Goal: Transaction & Acquisition: Purchase product/service

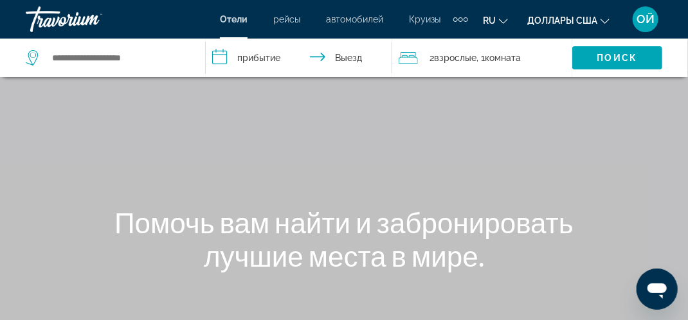
click at [429, 18] on span "Круизы" at bounding box center [424, 19] width 31 height 10
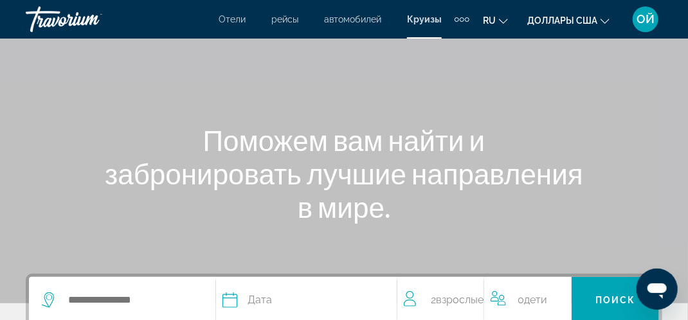
scroll to position [193, 0]
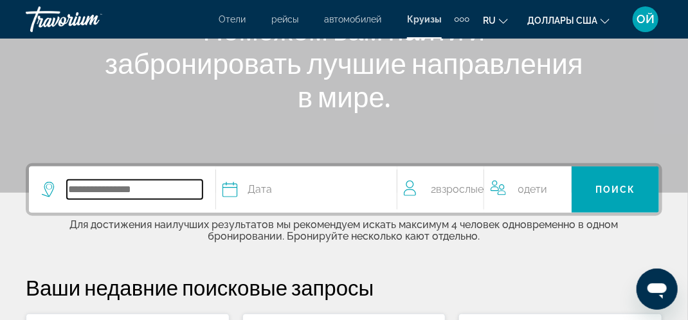
click at [76, 186] on input "Виджет поиска" at bounding box center [135, 189] width 136 height 19
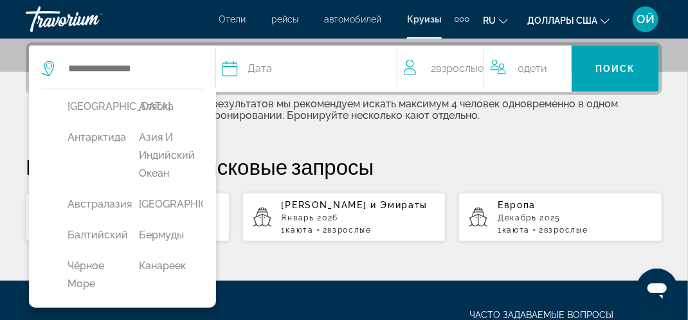
scroll to position [0, 0]
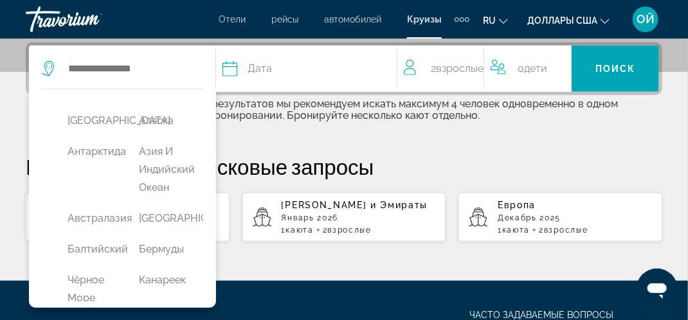
drag, startPoint x: 204, startPoint y: 124, endPoint x: 206, endPoint y: 134, distance: 10.5
click at [206, 134] on div "Африка Аляска Антарктида Азия и Индийский океан Австралазия Багамские Острова Б…" at bounding box center [122, 198] width 187 height 219
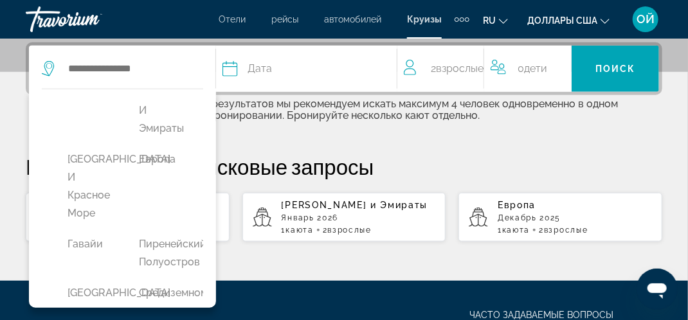
scroll to position [296, 0]
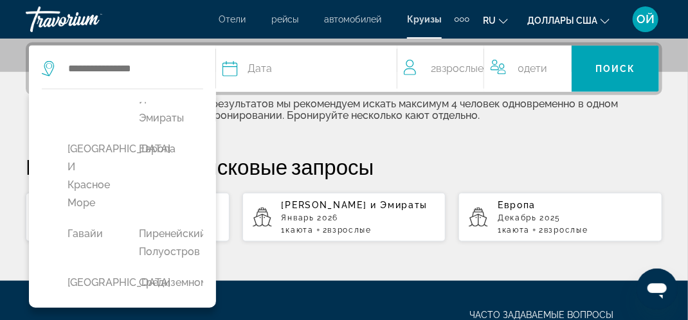
click at [147, 161] on button "Европа" at bounding box center [161, 149] width 58 height 24
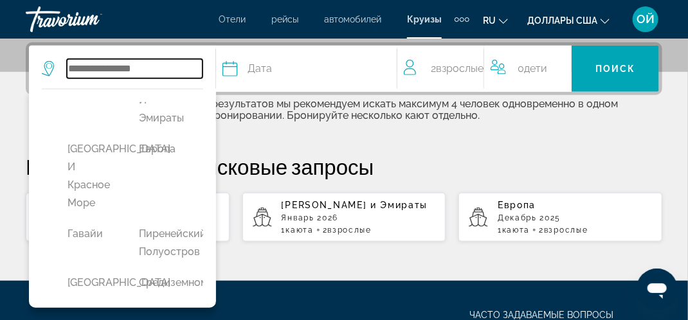
type input "******"
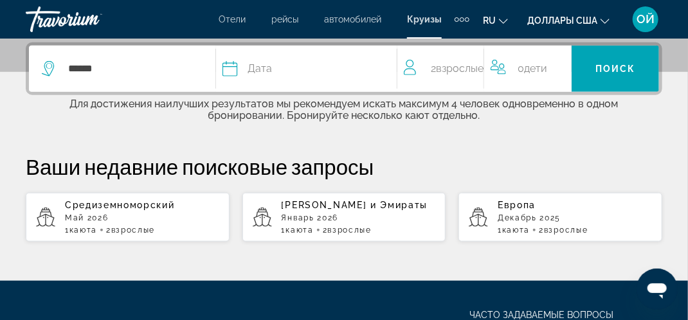
click at [260, 69] on span "Дата" at bounding box center [259, 69] width 24 height 18
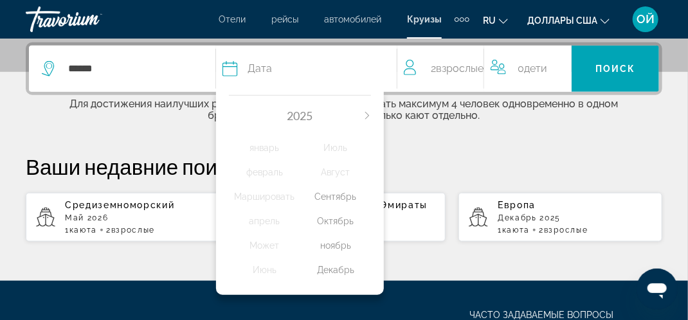
click at [339, 222] on div "Октябрь" at bounding box center [335, 220] width 71 height 23
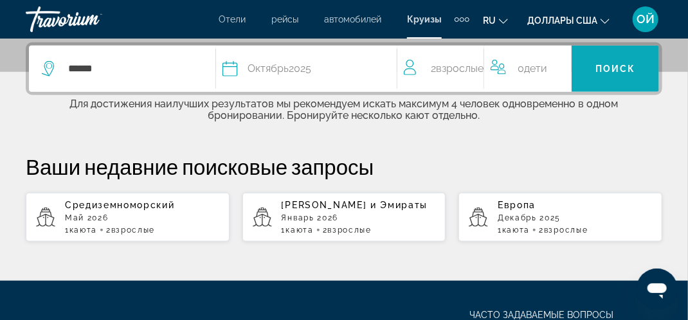
click at [625, 71] on button "Поиск" at bounding box center [614, 69] width 87 height 46
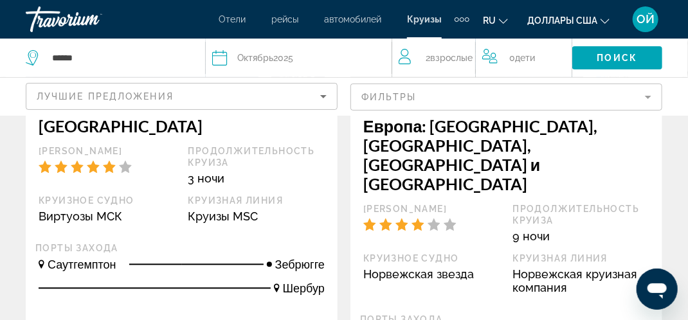
scroll to position [835, 0]
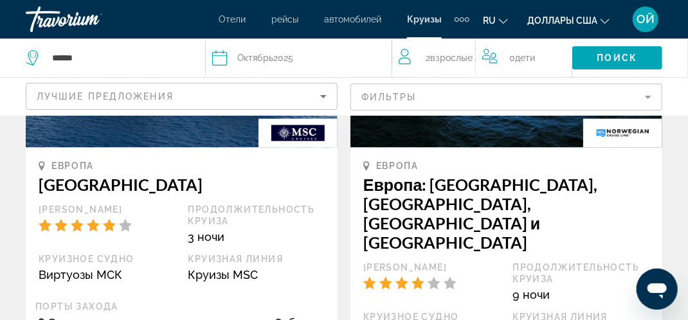
click at [502, 23] on icon "Изменение языка" at bounding box center [503, 21] width 9 height 9
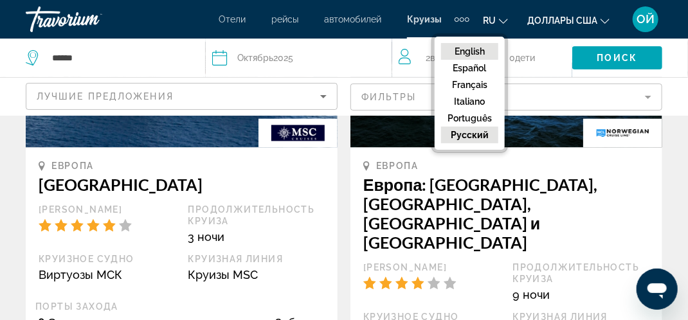
click at [479, 47] on button "English" at bounding box center [469, 51] width 57 height 17
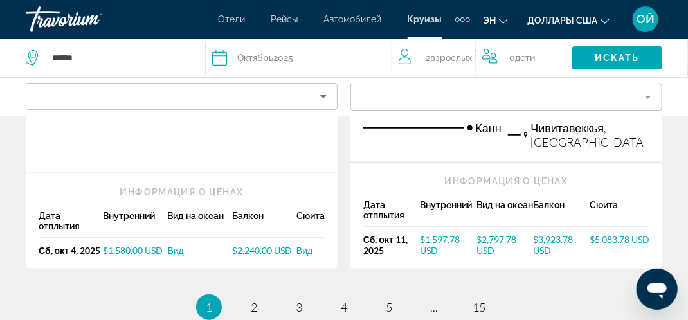
scroll to position [1992, 0]
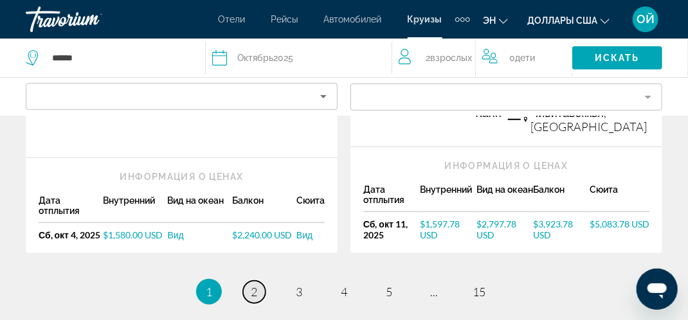
click at [254, 285] on span "2" at bounding box center [254, 292] width 6 height 14
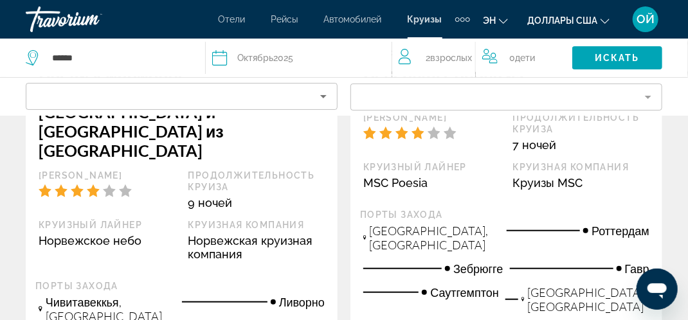
scroll to position [1992, 0]
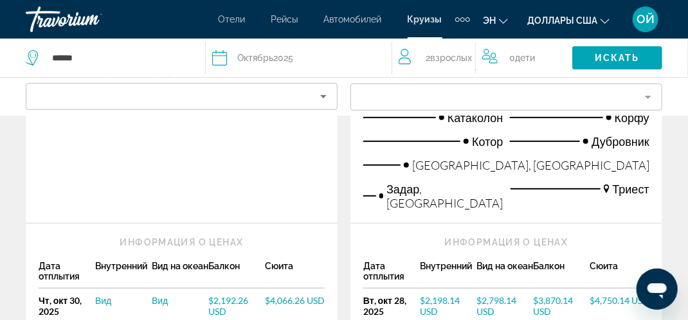
scroll to position [1928, 0]
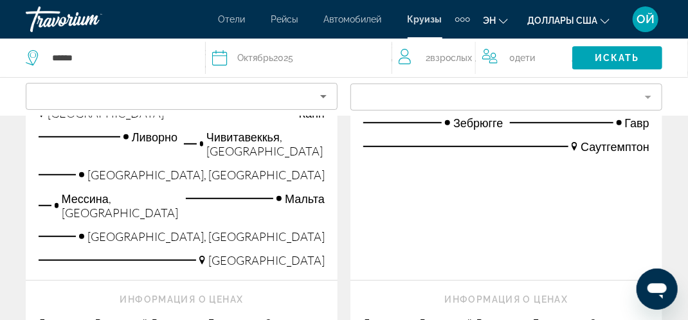
scroll to position [1928, 0]
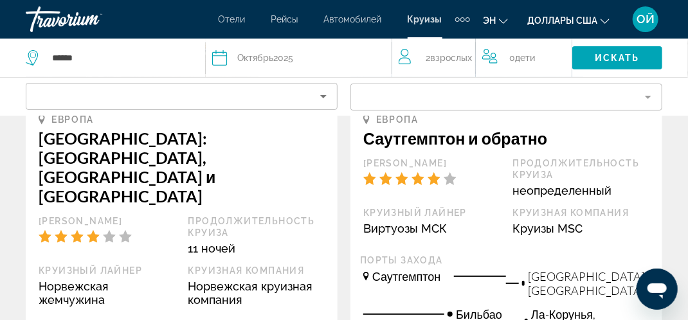
scroll to position [1992, 0]
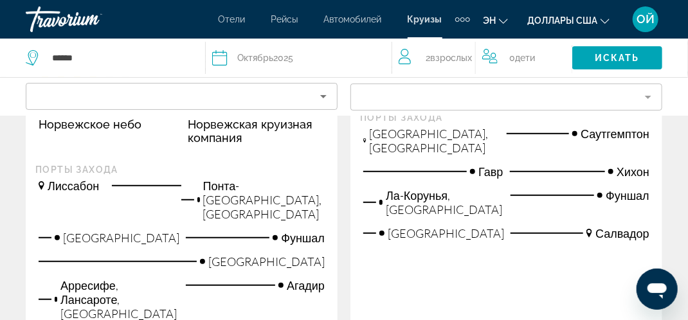
scroll to position [1928, 0]
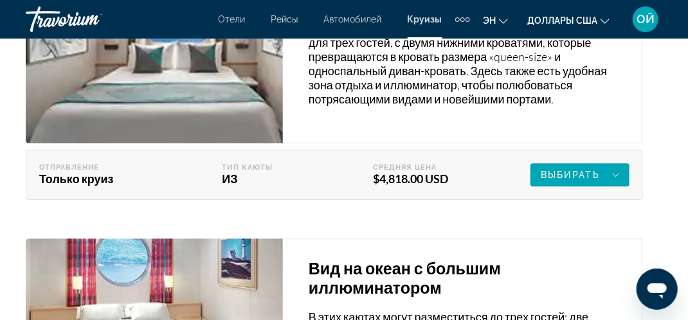
scroll to position [2828, 0]
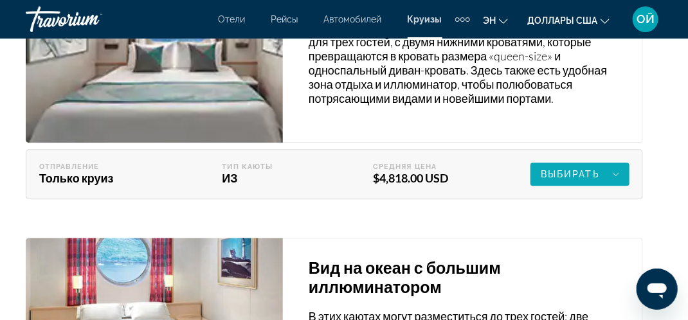
click at [569, 169] on span "Выбирать" at bounding box center [569, 174] width 59 height 10
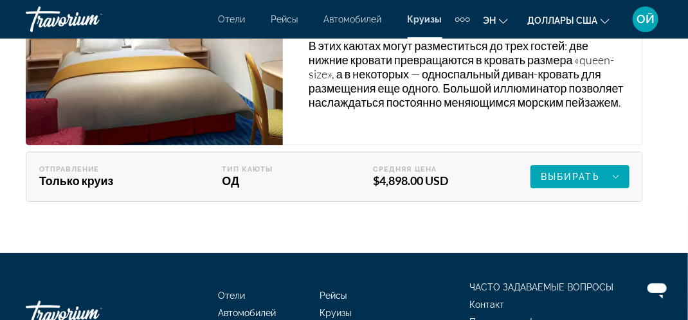
scroll to position [3406, 0]
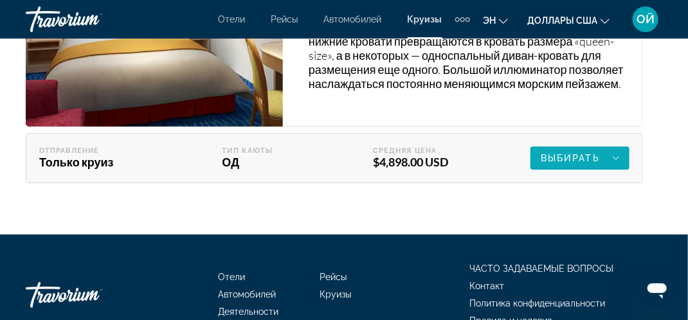
click at [0, 0] on span "Выбирать" at bounding box center [0, 0] width 0 height 0
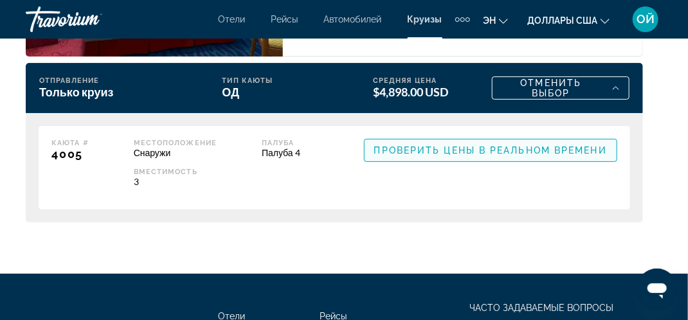
scroll to position [3457, 0]
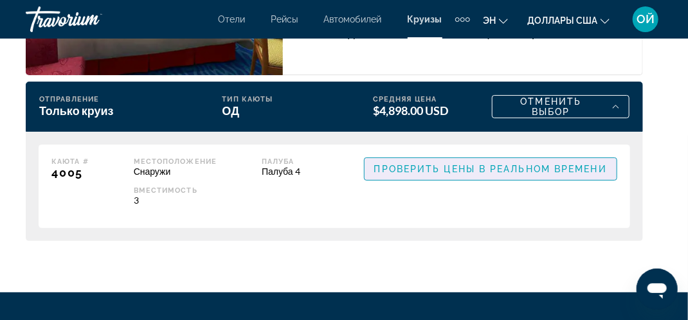
click at [465, 168] on span "Проверить цены в реальном времени" at bounding box center [490, 169] width 233 height 10
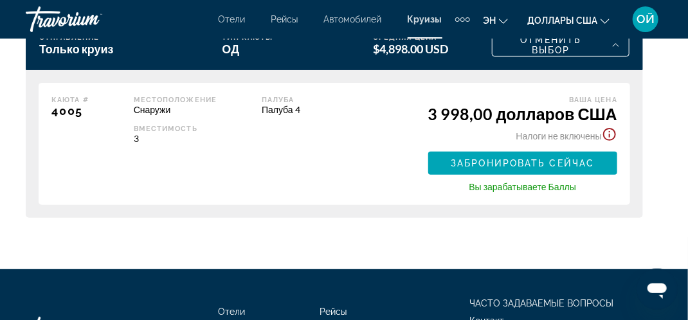
scroll to position [3522, 0]
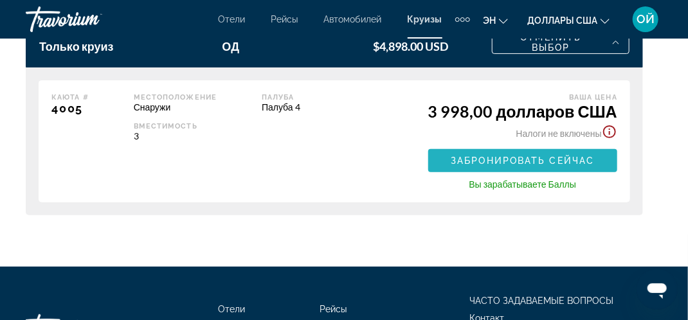
click at [526, 158] on span "Забронировать сейчас" at bounding box center [521, 161] width 143 height 10
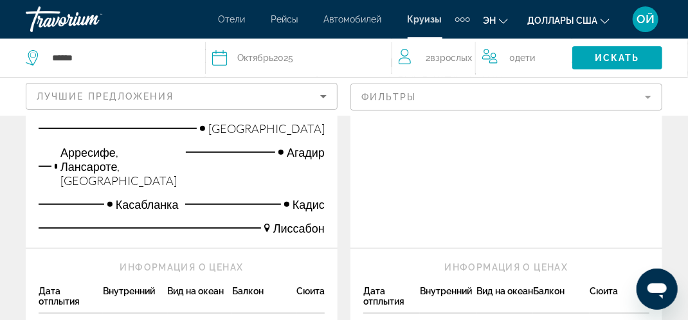
scroll to position [2056, 0]
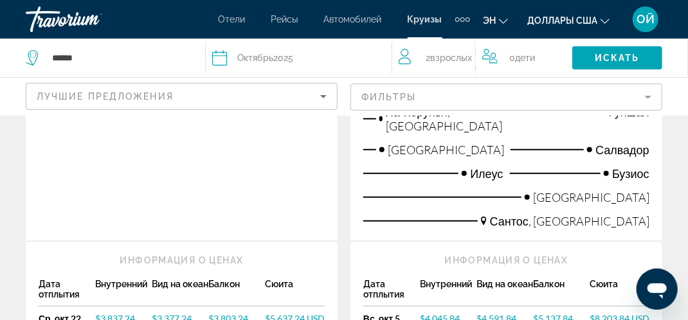
scroll to position [1992, 0]
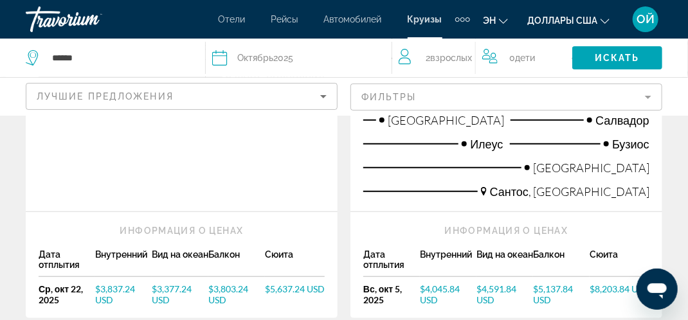
click at [491, 283] on font "$4,591.84 USD" at bounding box center [496, 294] width 40 height 22
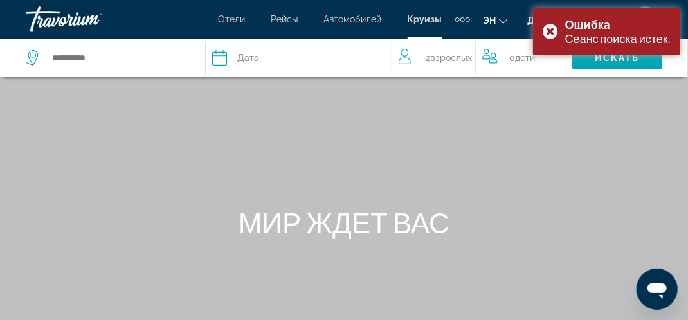
click at [428, 19] on span "Круизы" at bounding box center [424, 19] width 35 height 10
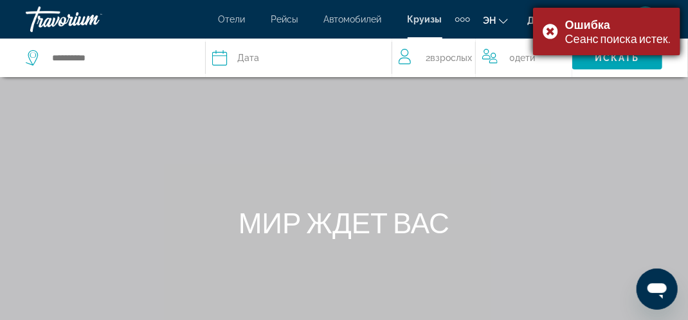
click at [549, 30] on div "Ошибка Сеанс поиска истек." at bounding box center [606, 32] width 147 height 48
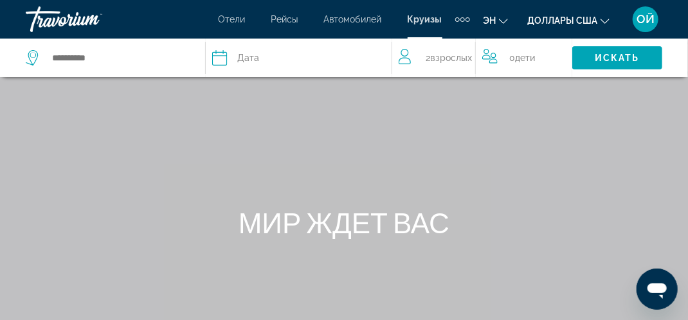
click at [421, 20] on span "Круизы" at bounding box center [424, 19] width 35 height 10
click at [434, 20] on span "Круизы" at bounding box center [424, 19] width 35 height 10
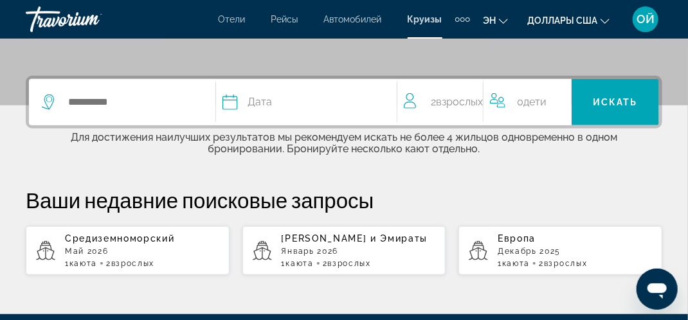
scroll to position [303, 0]
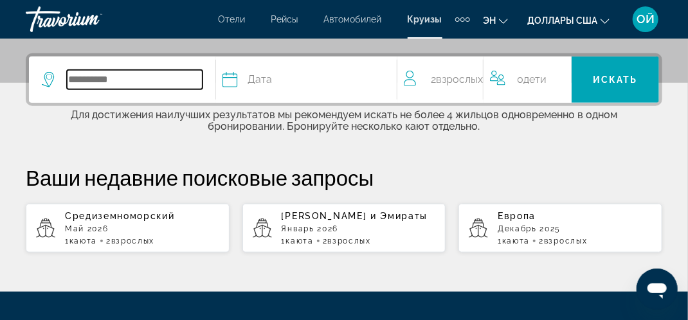
click at [85, 78] on input "Виджет поиска" at bounding box center [135, 79] width 136 height 19
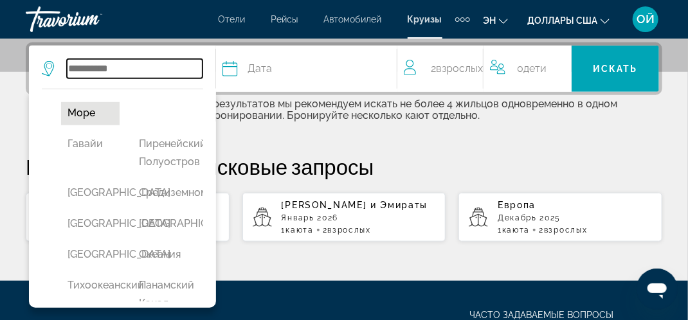
scroll to position [450, 0]
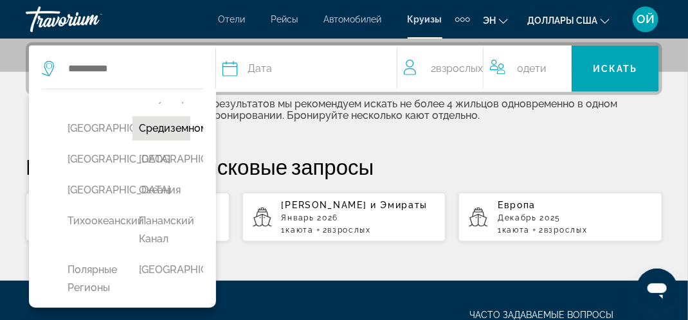
click at [177, 141] on button "Средиземноморский" at bounding box center [161, 128] width 58 height 24
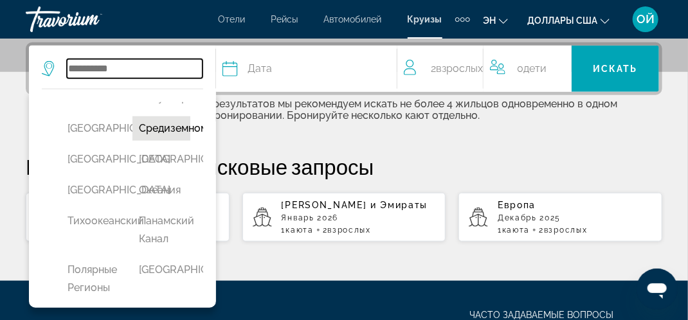
type input "**********"
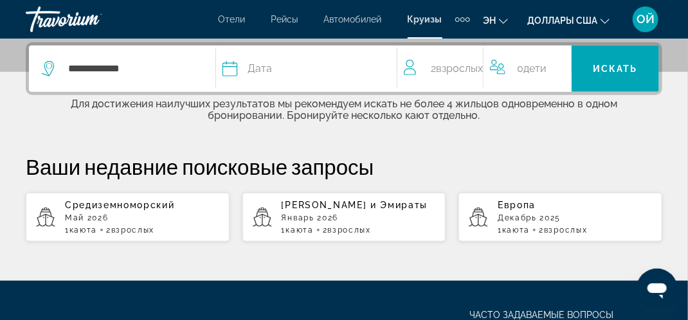
click at [274, 67] on div "Дата" at bounding box center [302, 69] width 161 height 18
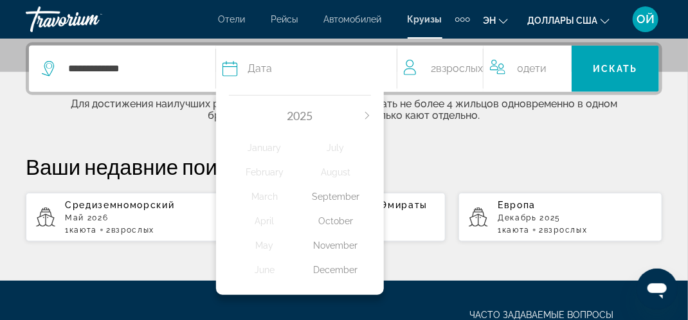
click at [335, 222] on div "October" at bounding box center [335, 220] width 71 height 23
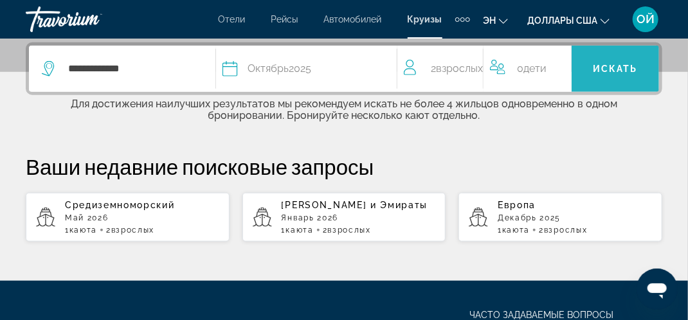
click at [611, 69] on span "Искать" at bounding box center [615, 69] width 45 height 10
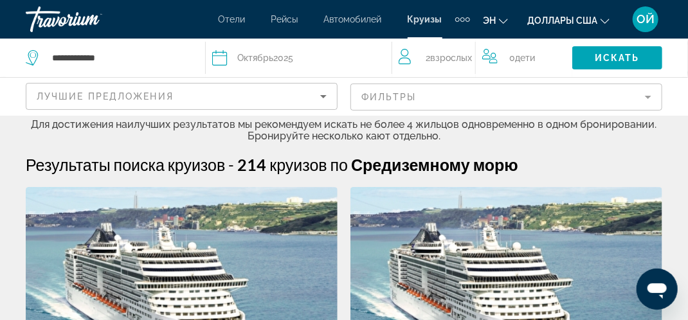
click at [648, 96] on mat-form-field "Фильтры" at bounding box center [506, 97] width 312 height 27
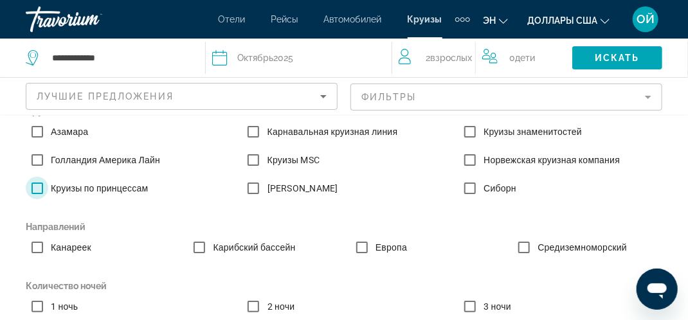
scroll to position [64, 0]
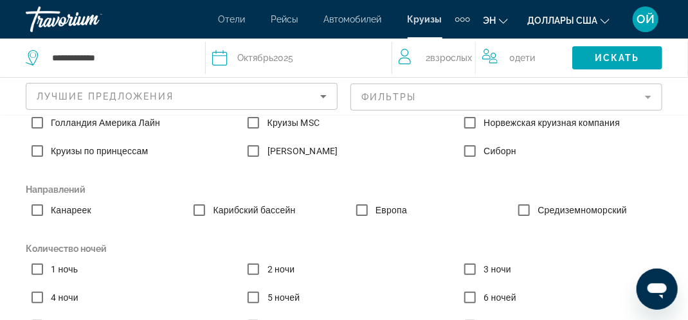
scroll to position [193, 0]
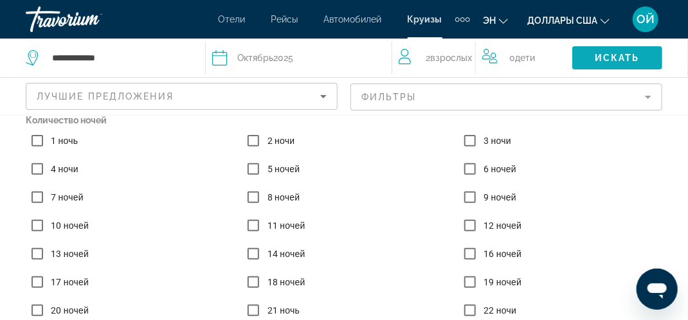
click at [607, 57] on span "Искать" at bounding box center [616, 58] width 45 height 10
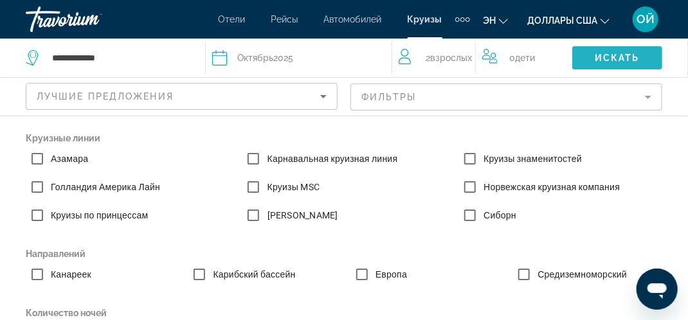
click at [621, 60] on span "Искать" at bounding box center [616, 58] width 45 height 10
click at [580, 97] on mat-form-field "Фильтры" at bounding box center [506, 97] width 312 height 27
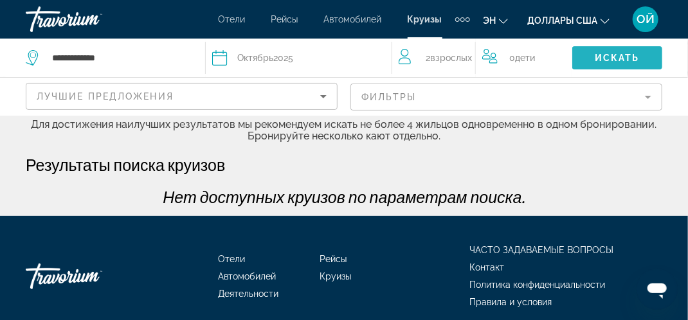
click at [608, 56] on span "Искать" at bounding box center [616, 58] width 45 height 10
click at [648, 96] on mat-form-field "Фильтры" at bounding box center [506, 97] width 312 height 27
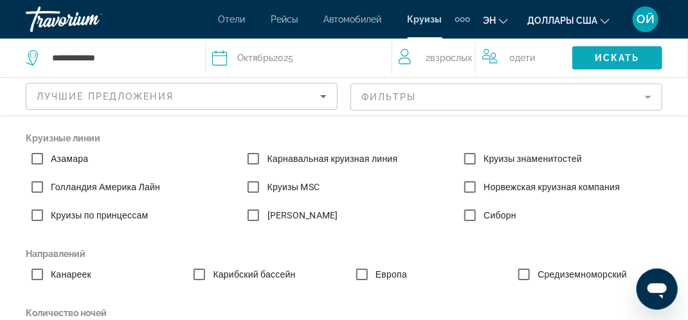
click at [605, 60] on span "Искать" at bounding box center [616, 58] width 45 height 10
click at [609, 55] on span "Искать" at bounding box center [616, 58] width 45 height 10
click at [625, 50] on span "Виджет поиска" at bounding box center [617, 57] width 90 height 31
click at [612, 53] on span "Искать" at bounding box center [616, 58] width 45 height 10
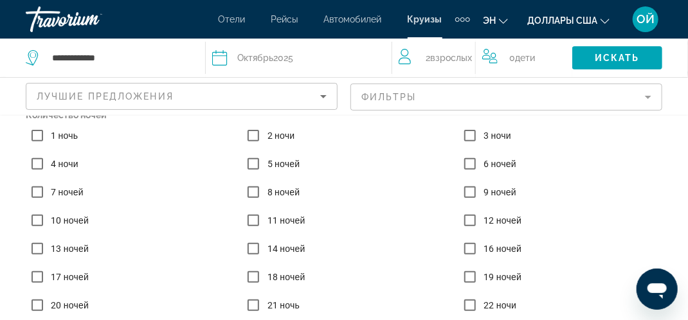
scroll to position [287, 0]
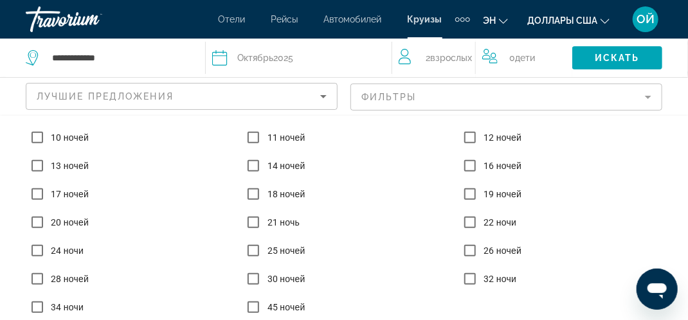
drag, startPoint x: 681, startPoint y: 172, endPoint x: 14, endPoint y: 37, distance: 680.6
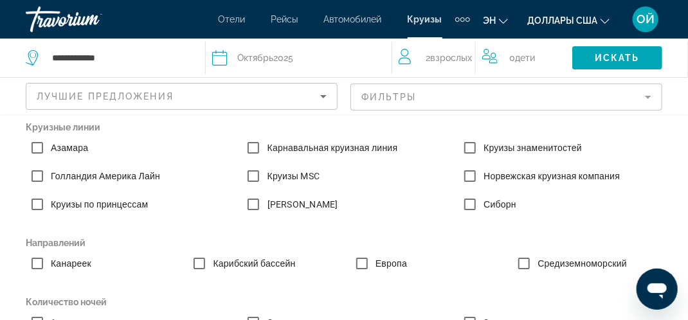
scroll to position [0, 0]
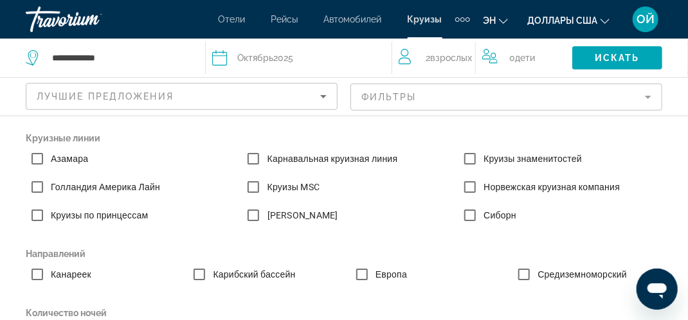
click at [447, 91] on mat-form-field "Фильтры" at bounding box center [506, 97] width 312 height 27
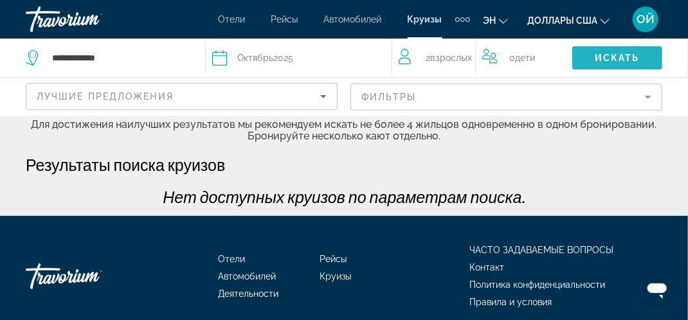
click at [602, 58] on span "Искать" at bounding box center [616, 58] width 45 height 10
click at [255, 58] on span "Октябрь" at bounding box center [255, 58] width 36 height 10
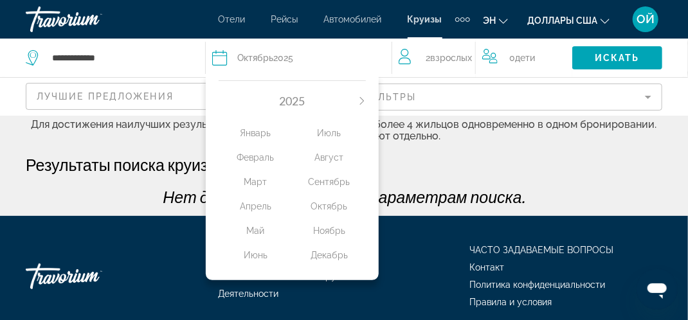
click at [361, 102] on icon "В следующем месяце" at bounding box center [362, 101] width 8 height 8
click at [253, 207] on div "Апрель" at bounding box center [255, 206] width 74 height 23
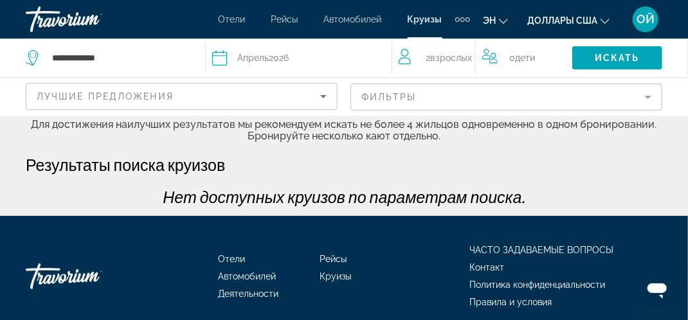
click at [650, 97] on mat-form-field "Фильтры" at bounding box center [506, 97] width 312 height 27
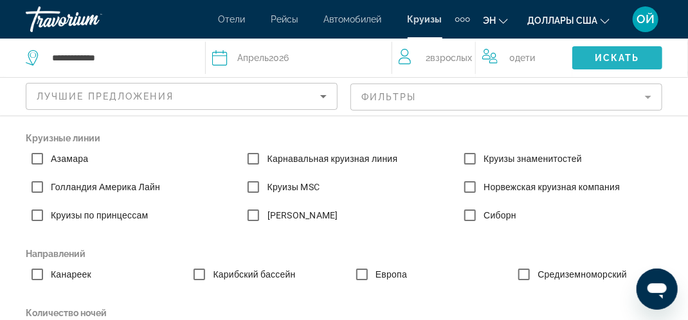
click at [627, 55] on span "Искать" at bounding box center [616, 58] width 45 height 10
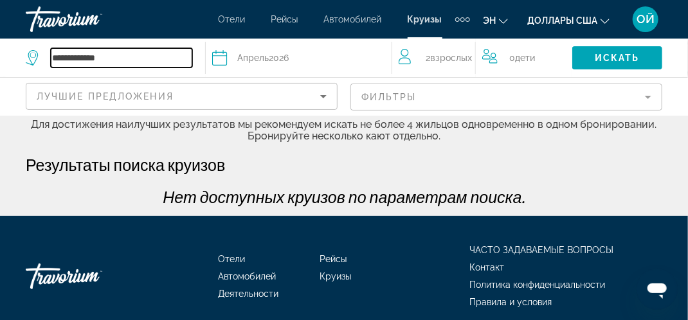
click at [89, 59] on input "**********" at bounding box center [121, 57] width 141 height 19
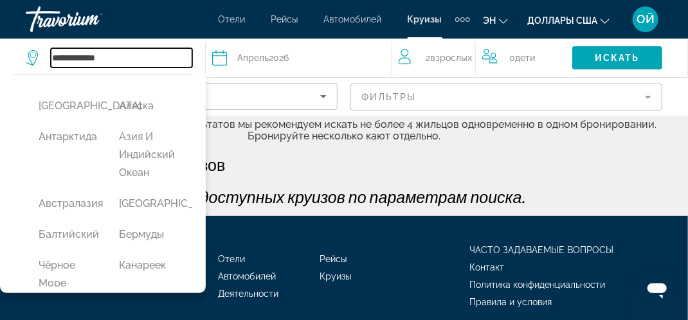
click at [90, 59] on input "**********" at bounding box center [121, 57] width 141 height 19
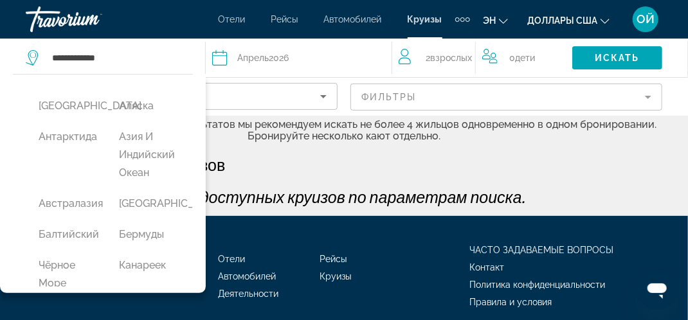
click at [275, 60] on div "Апрель 2026" at bounding box center [262, 58] width 51 height 18
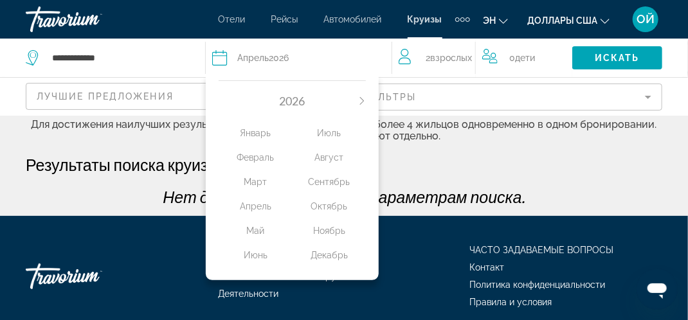
click at [249, 206] on div "Апрель" at bounding box center [255, 206] width 74 height 23
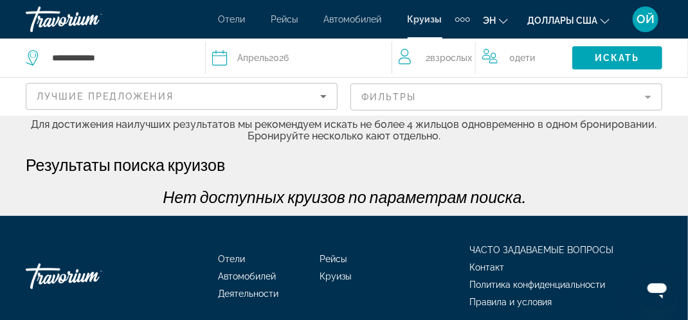
click at [438, 58] on span "Взрослых" at bounding box center [451, 58] width 42 height 10
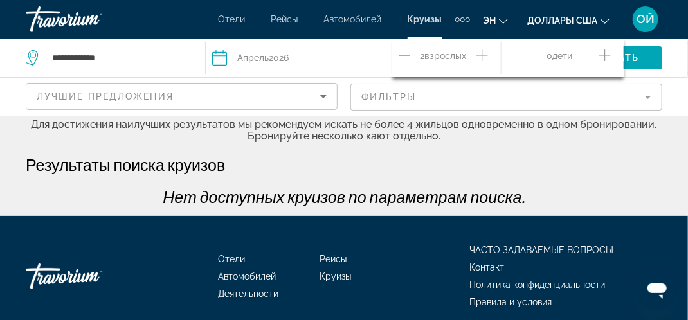
click at [438, 58] on span "Взрослых" at bounding box center [446, 56] width 42 height 10
click at [673, 66] on div "Искать" at bounding box center [630, 58] width 116 height 39
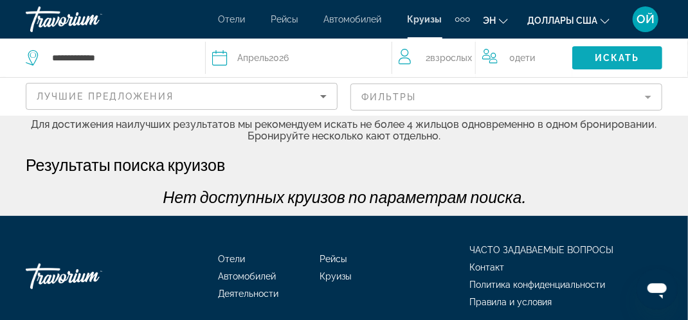
click at [627, 55] on span "Искать" at bounding box center [616, 58] width 45 height 10
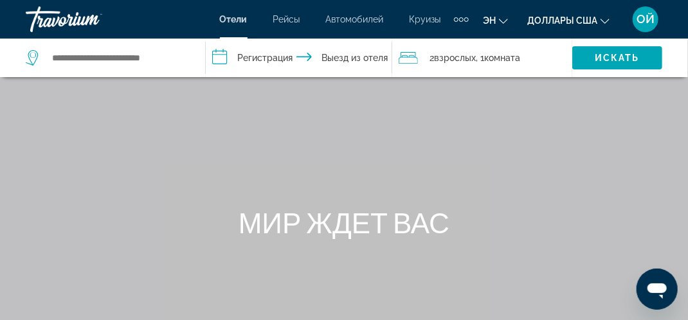
click at [422, 17] on span "Круизы" at bounding box center [424, 19] width 31 height 10
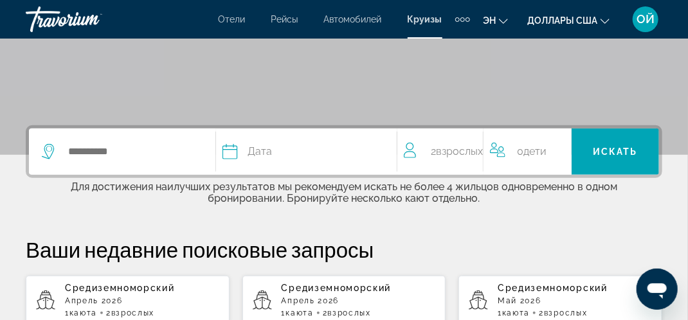
scroll to position [257, 0]
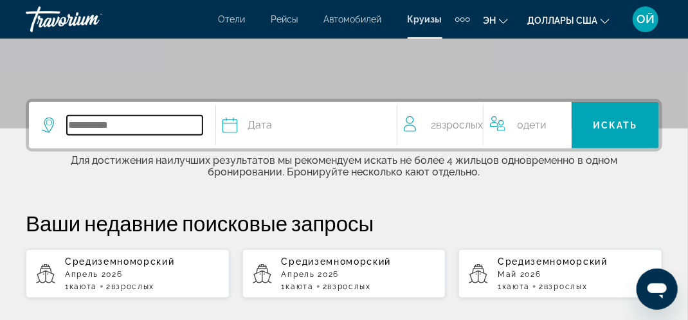
click at [84, 124] on input "Виджет поиска" at bounding box center [135, 125] width 136 height 19
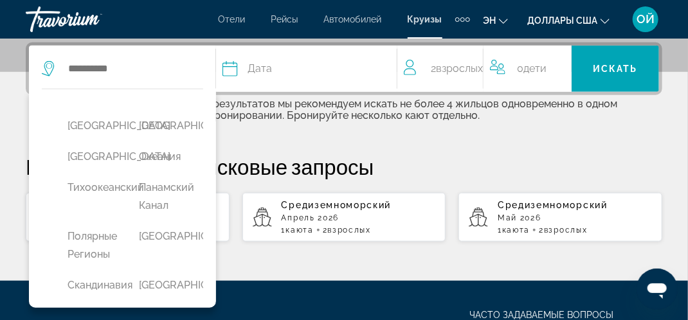
scroll to position [481, 0]
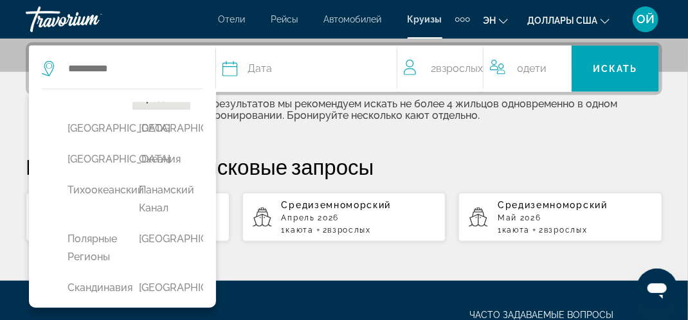
click at [170, 110] on button "Средиземноморский" at bounding box center [161, 97] width 58 height 24
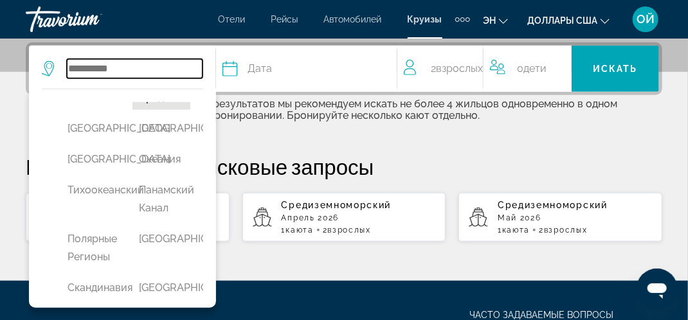
type input "**********"
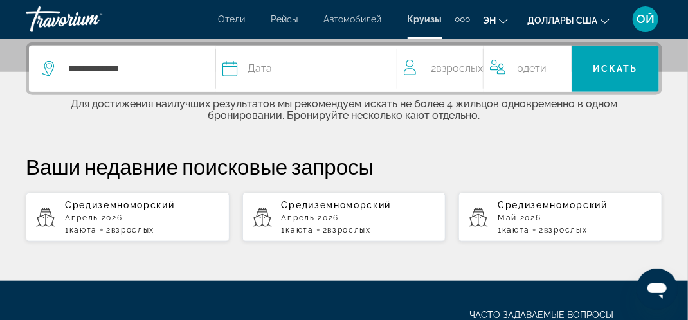
click at [301, 63] on div "Дата" at bounding box center [302, 69] width 161 height 18
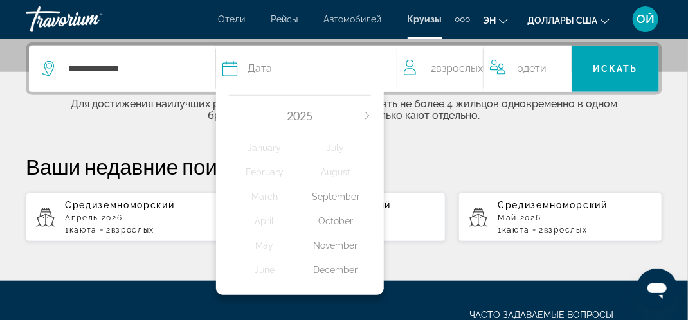
click at [334, 222] on div "October" at bounding box center [335, 220] width 71 height 23
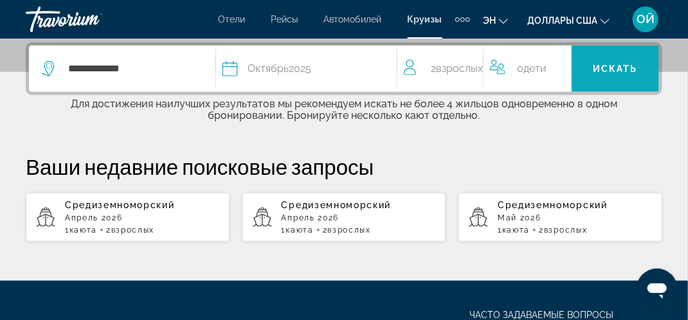
click at [607, 68] on span "Искать" at bounding box center [615, 69] width 45 height 10
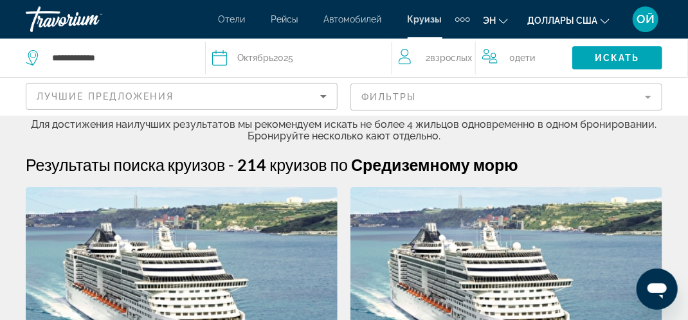
click at [650, 95] on mat-form-field "Фильтры" at bounding box center [506, 97] width 312 height 27
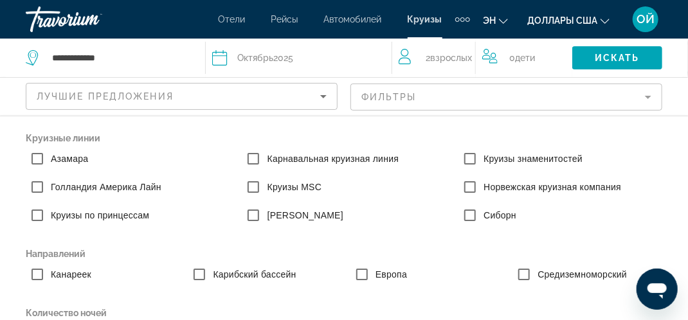
click at [452, 96] on mat-form-field "Фильтры" at bounding box center [506, 97] width 312 height 27
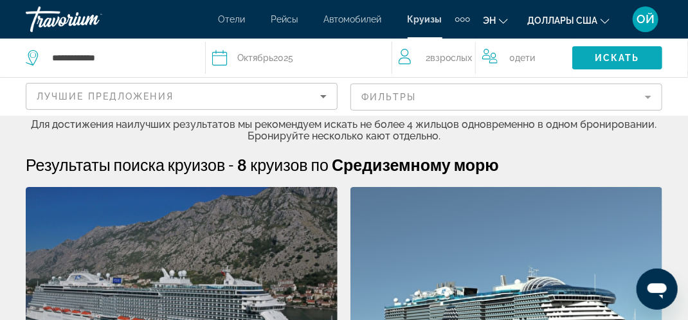
click at [626, 53] on span "Искать" at bounding box center [616, 58] width 45 height 10
click at [611, 56] on span "Искать" at bounding box center [616, 58] width 45 height 10
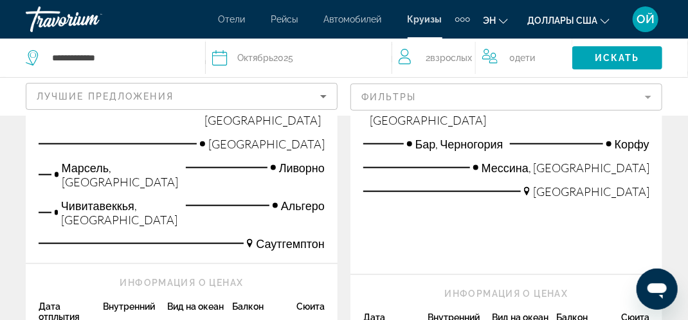
scroll to position [514, 0]
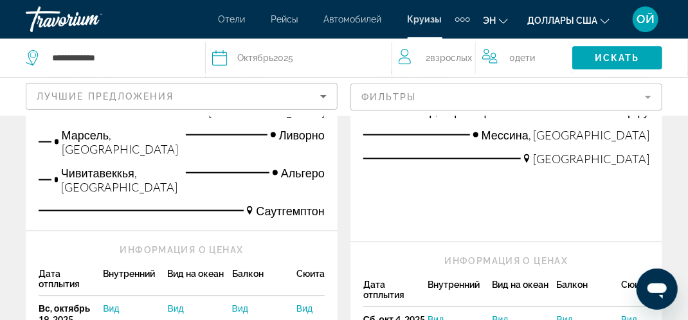
click at [497, 314] on span "Вид" at bounding box center [500, 319] width 16 height 11
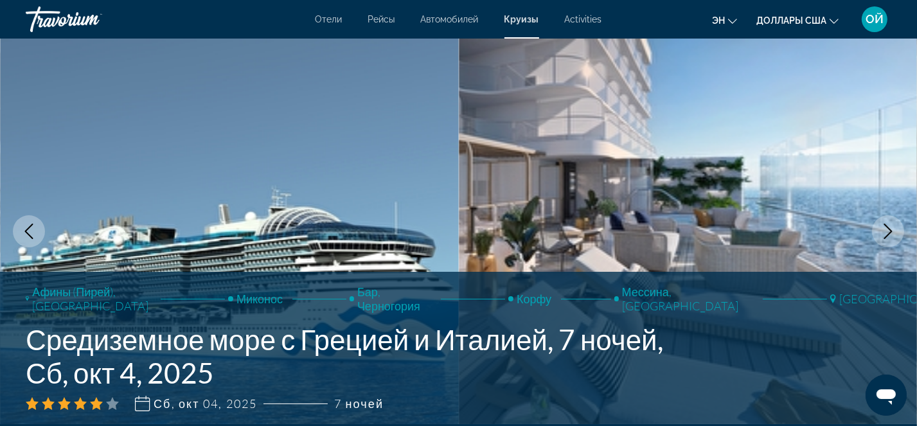
click at [518, 22] on span "Круизы" at bounding box center [521, 19] width 35 height 10
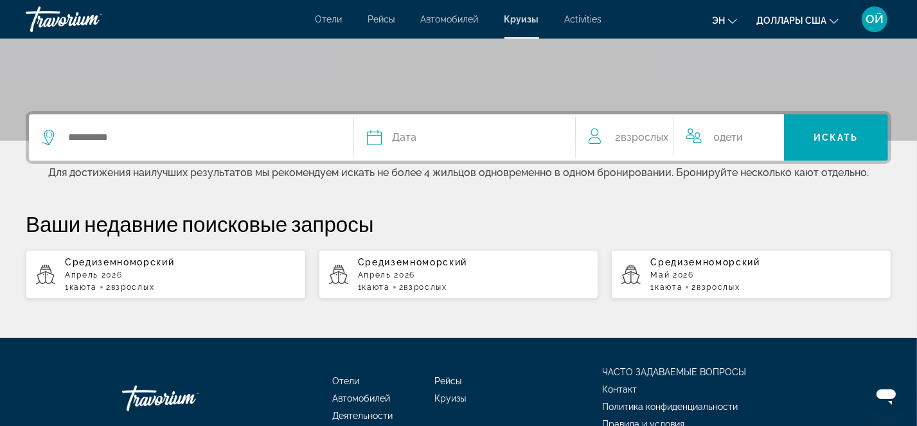
scroll to position [257, 0]
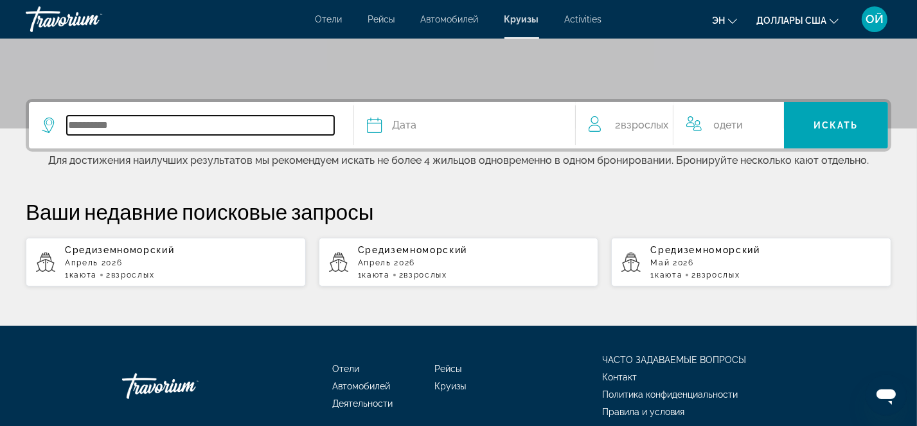
click at [97, 122] on input "Виджет поиска" at bounding box center [200, 125] width 267 height 19
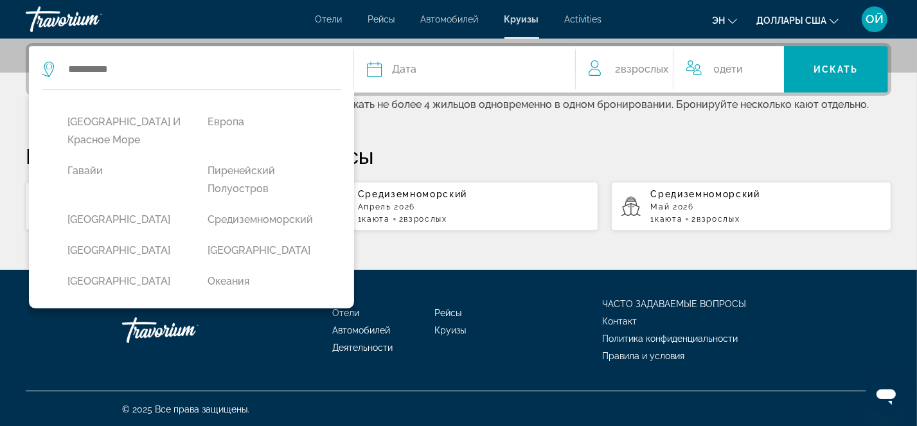
scroll to position [260, 0]
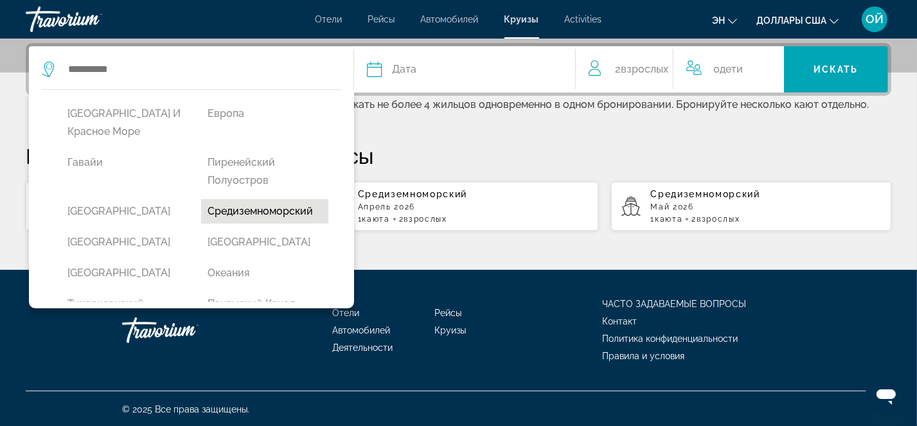
click at [260, 212] on button "Средиземноморский" at bounding box center [264, 211] width 127 height 24
type input "**********"
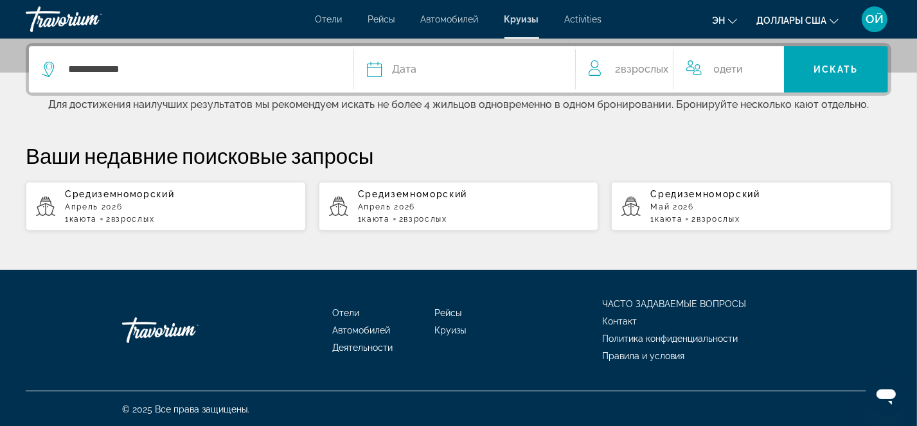
click at [430, 62] on div "Дата" at bounding box center [464, 69] width 195 height 18
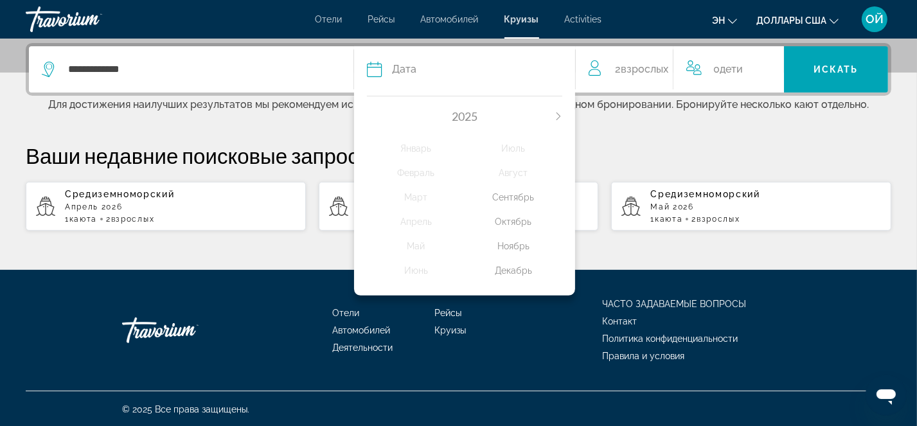
click at [558, 112] on icon "В следующем месяце" at bounding box center [559, 116] width 8 height 8
click at [413, 221] on div "Апрель" at bounding box center [416, 221] width 98 height 23
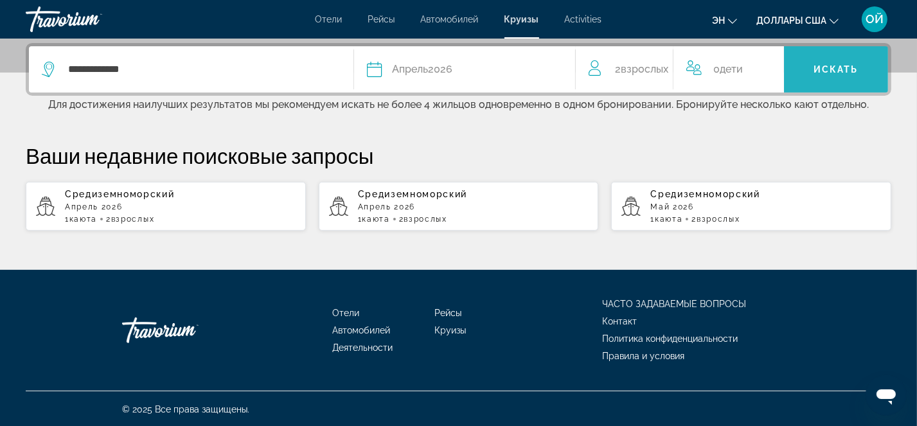
click at [697, 72] on span "Искать" at bounding box center [836, 69] width 45 height 10
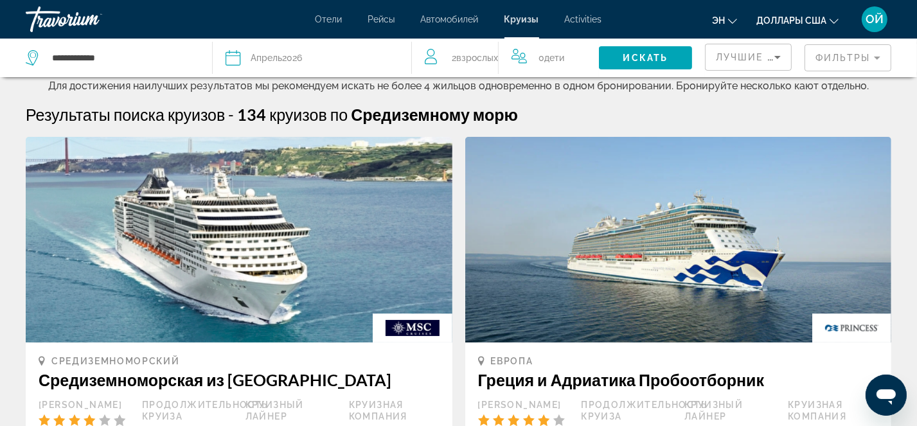
click at [697, 55] on mat-form-field "Фильтры" at bounding box center [848, 57] width 87 height 27
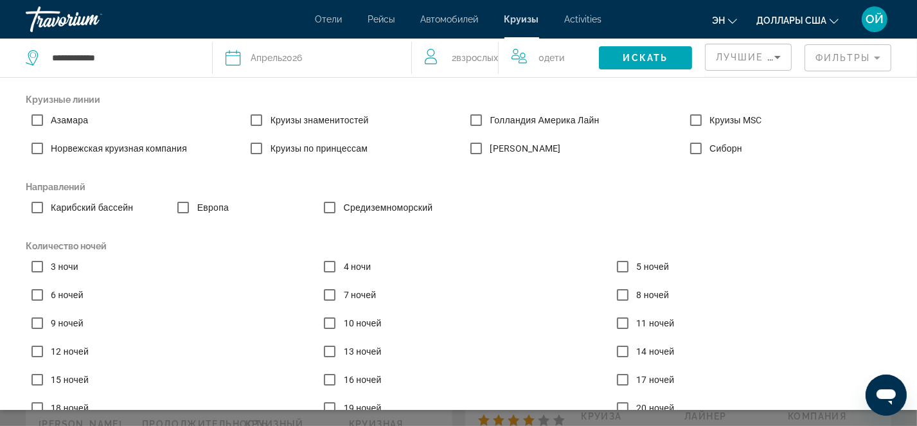
click at [697, 52] on mat-form-field "Фильтры" at bounding box center [848, 57] width 87 height 27
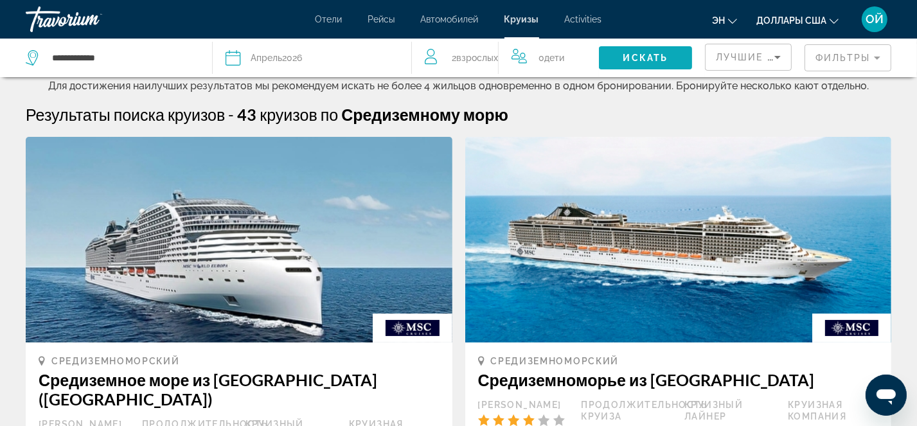
click at [648, 59] on span "Искать" at bounding box center [645, 58] width 45 height 10
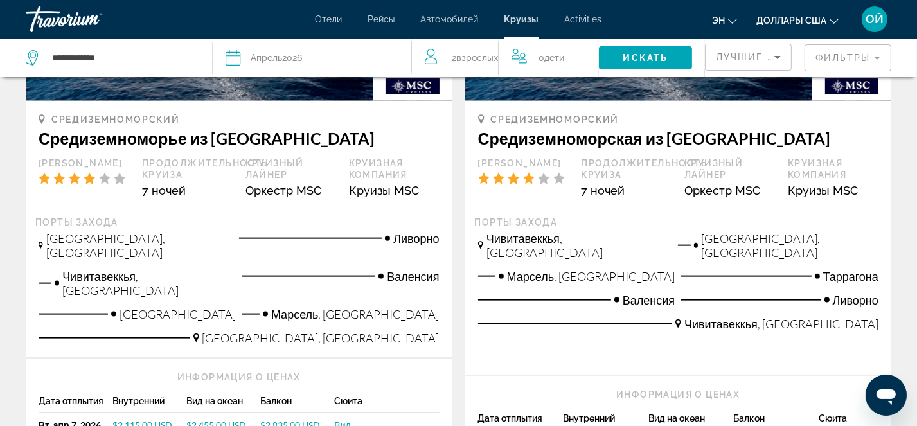
scroll to position [1626, 0]
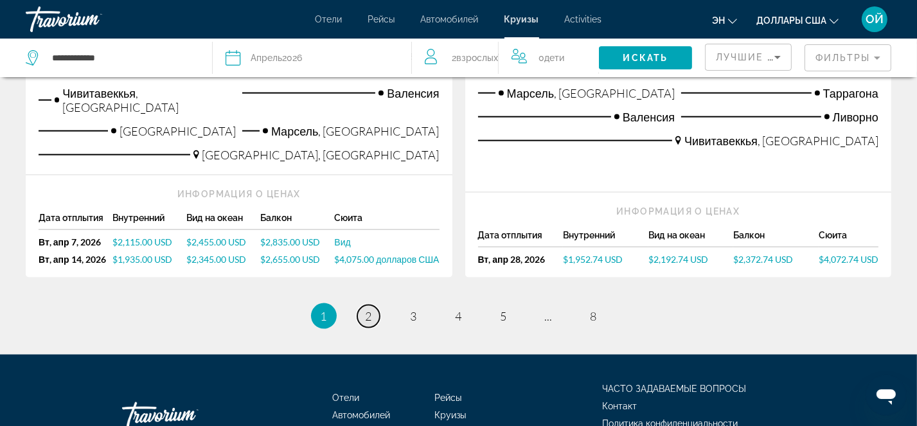
click at [373, 305] on link "страница 2" at bounding box center [368, 316] width 22 height 22
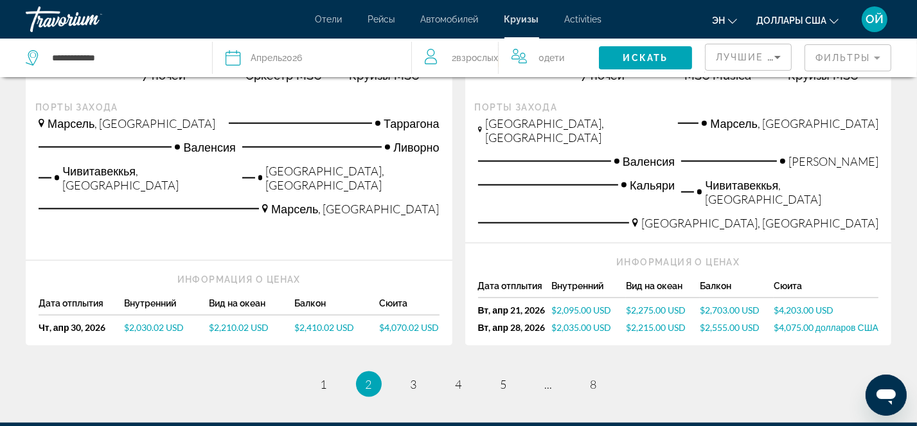
scroll to position [1601, 0]
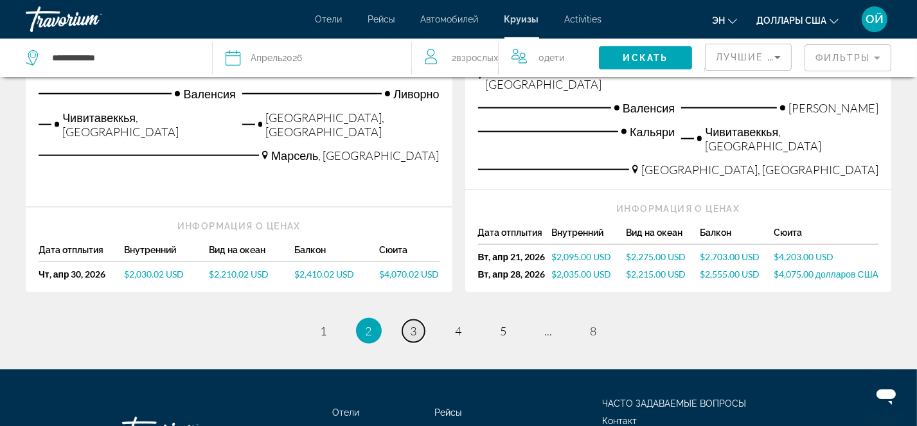
click at [414, 319] on span "3" at bounding box center [414, 331] width 6 height 14
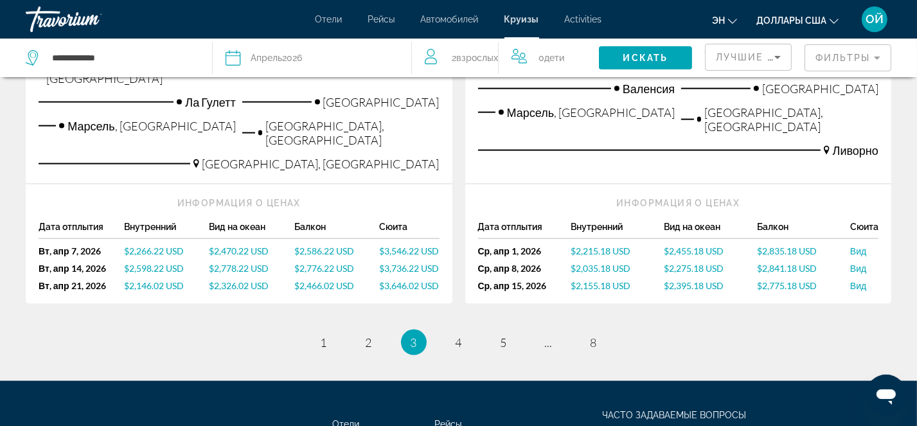
scroll to position [1678, 0]
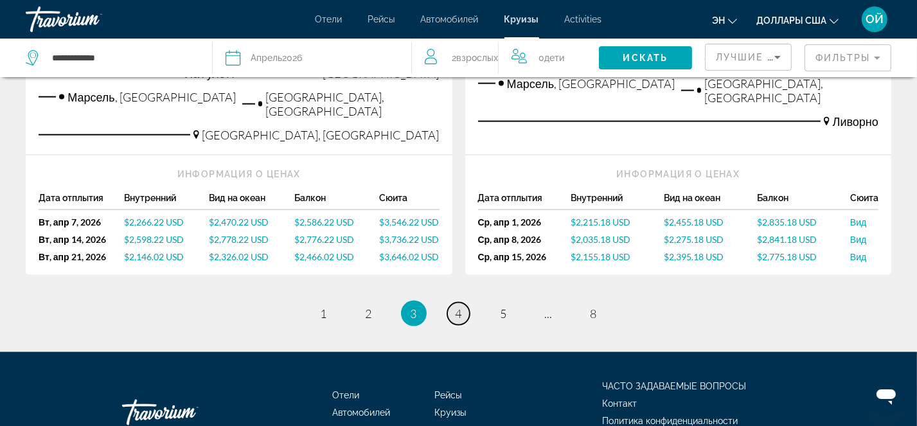
click at [459, 307] on span "4" at bounding box center [459, 314] width 6 height 14
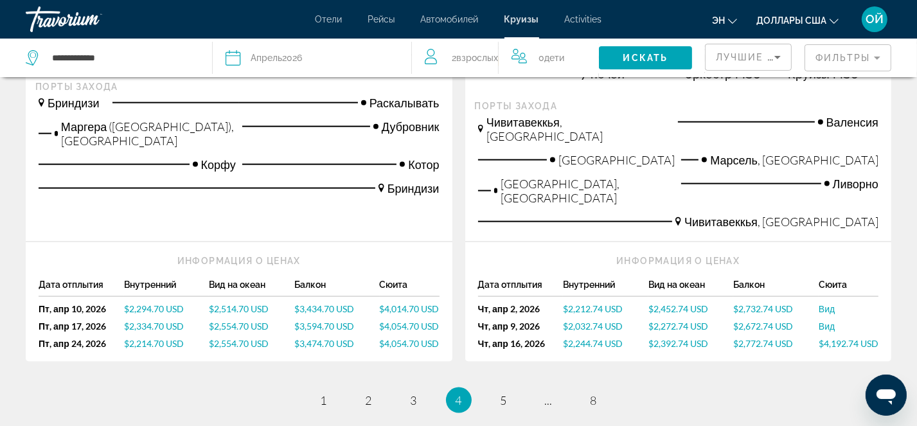
scroll to position [1661, 0]
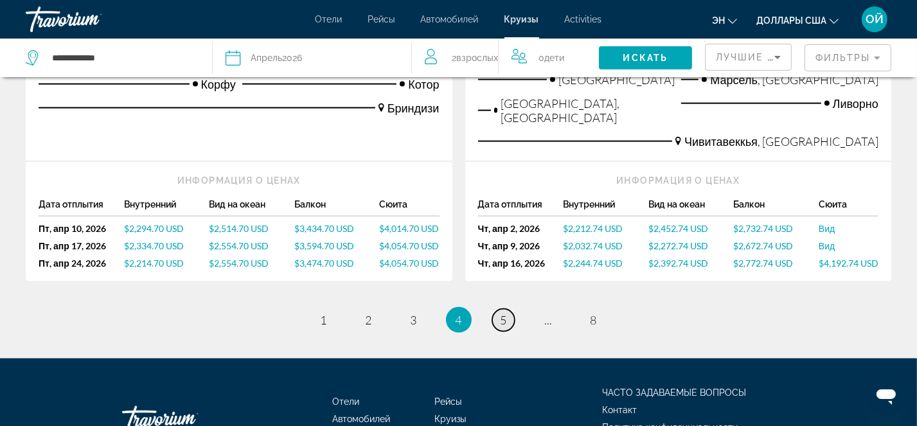
click at [511, 309] on link "страница 5" at bounding box center [503, 320] width 22 height 22
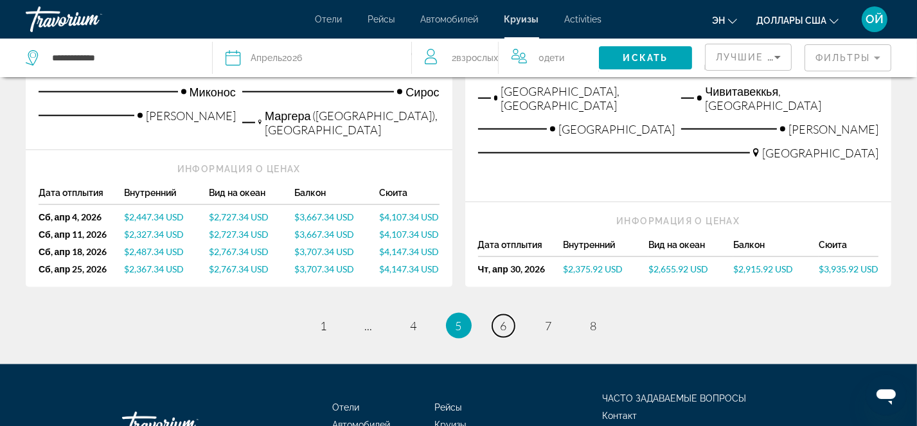
scroll to position [1664, 0]
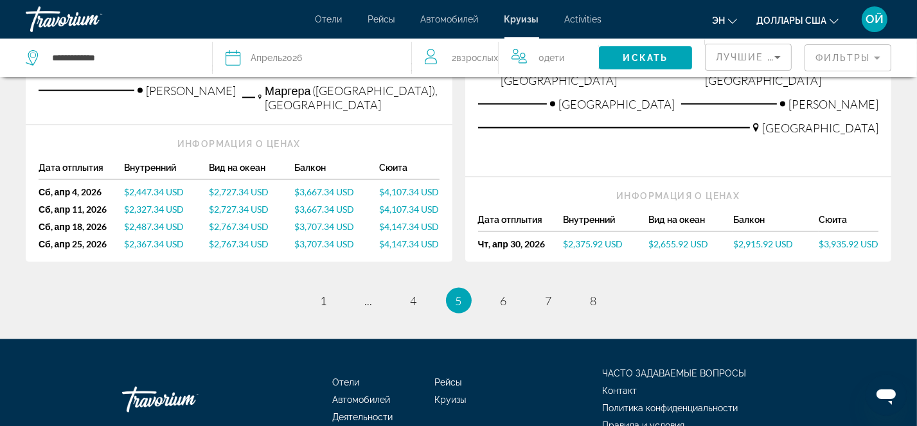
click at [515, 288] on li "страница 6" at bounding box center [504, 301] width 26 height 26
click at [506, 294] on span "6" at bounding box center [504, 301] width 6 height 14
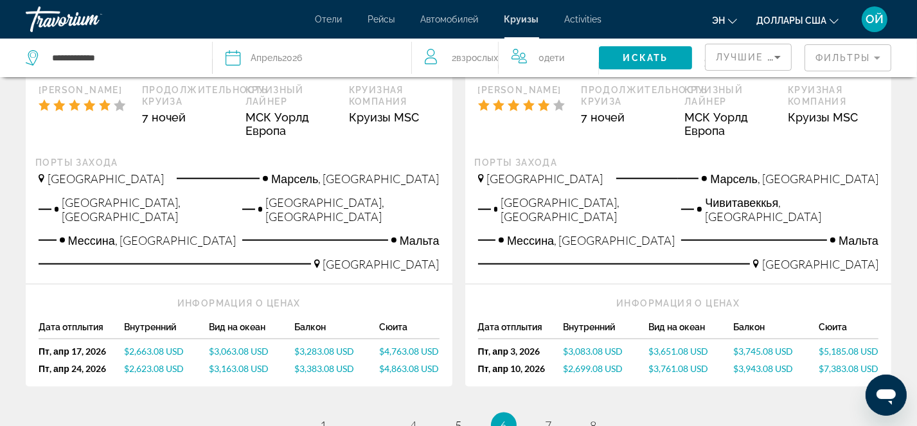
scroll to position [1542, 0]
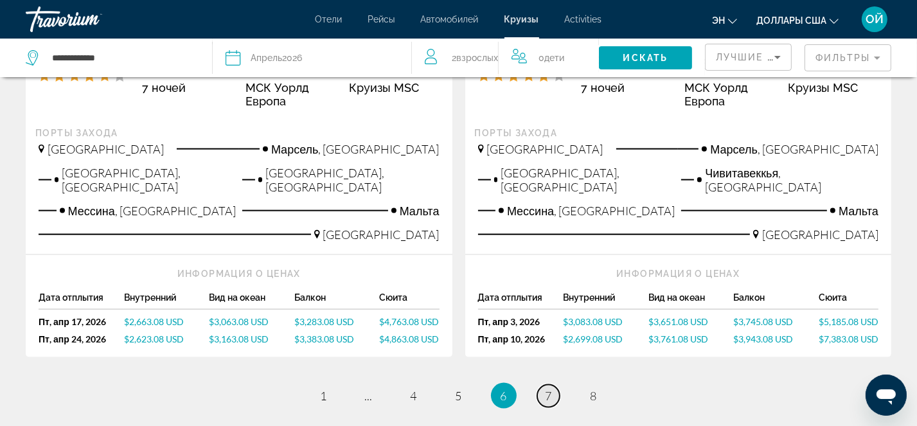
click at [554, 319] on link "страница 7" at bounding box center [548, 396] width 22 height 22
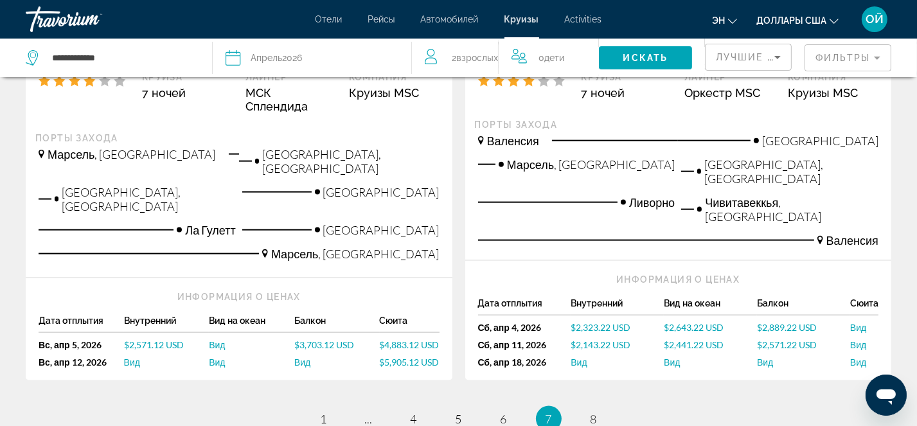
scroll to position [1652, 0]
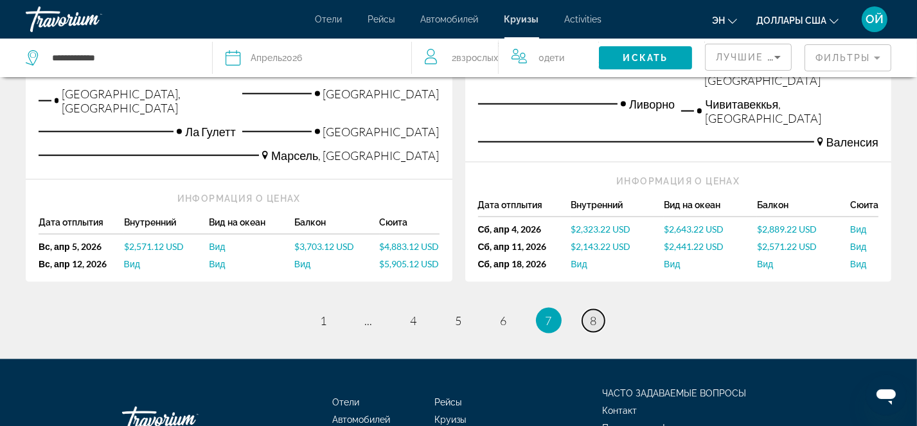
click at [591, 314] on span "8" at bounding box center [594, 321] width 6 height 14
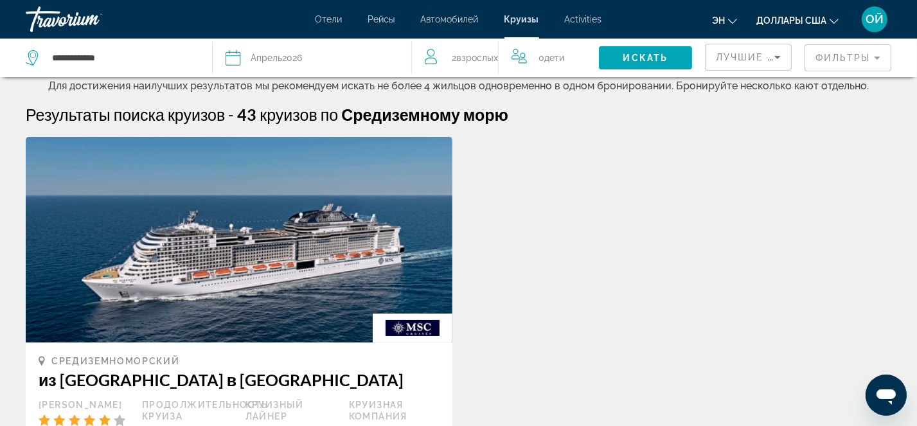
click at [697, 55] on mat-form-field "Фильтры" at bounding box center [848, 57] width 87 height 27
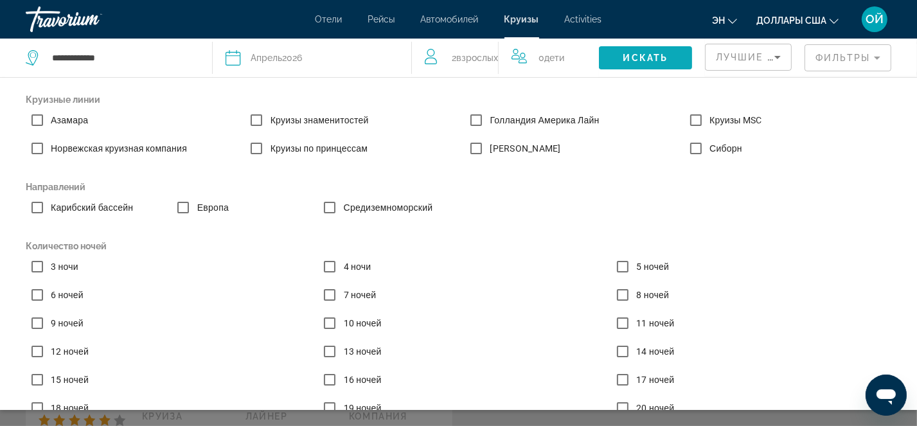
click at [635, 59] on span "Искать" at bounding box center [645, 58] width 45 height 10
click at [697, 55] on mat-form-field "Фильтры" at bounding box center [848, 57] width 87 height 27
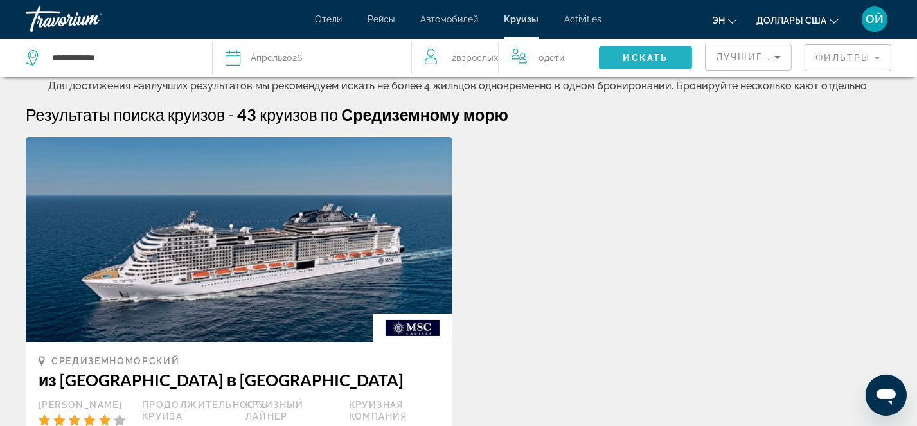
click at [648, 57] on span "Искать" at bounding box center [645, 58] width 45 height 10
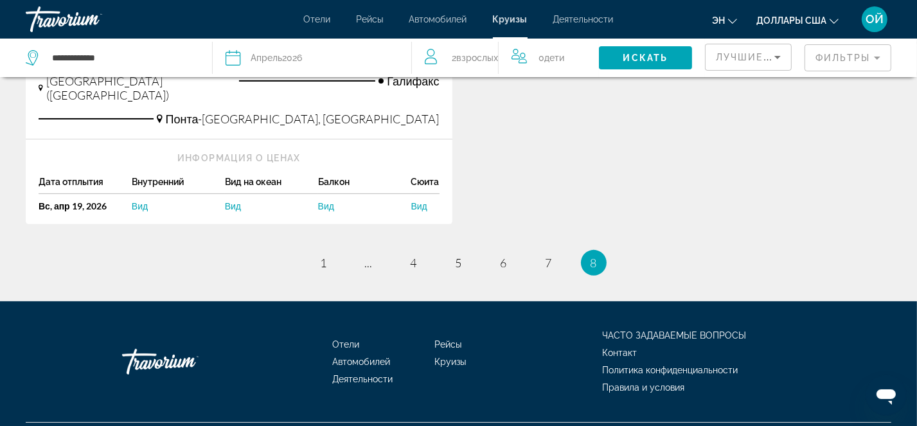
scroll to position [417, 0]
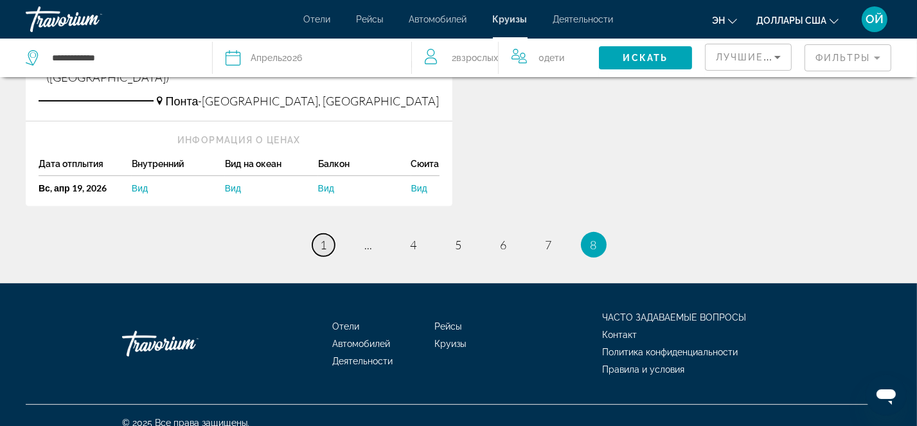
click at [323, 238] on span "1" at bounding box center [324, 245] width 6 height 14
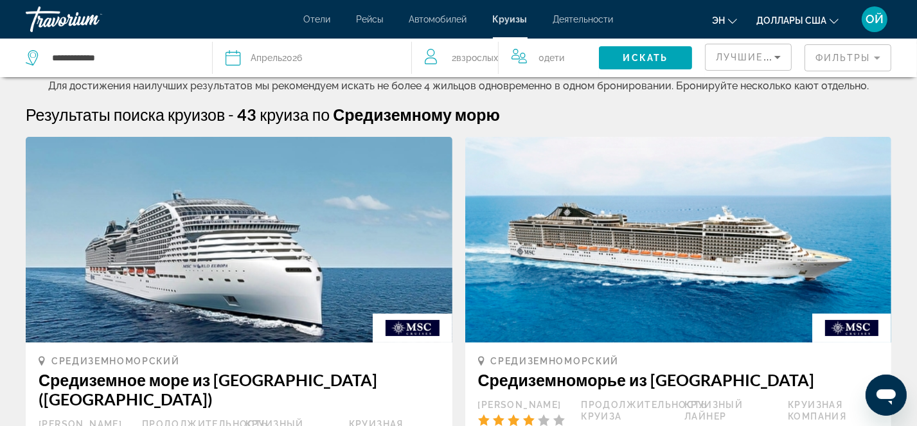
click at [879, 59] on mat-form-field "Фильтры" at bounding box center [848, 57] width 87 height 27
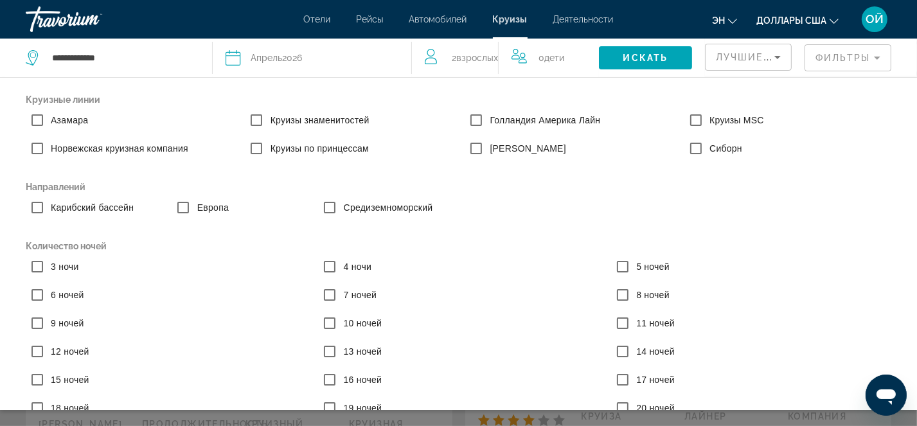
click at [835, 60] on mat-form-field "Фильтры" at bounding box center [848, 57] width 87 height 27
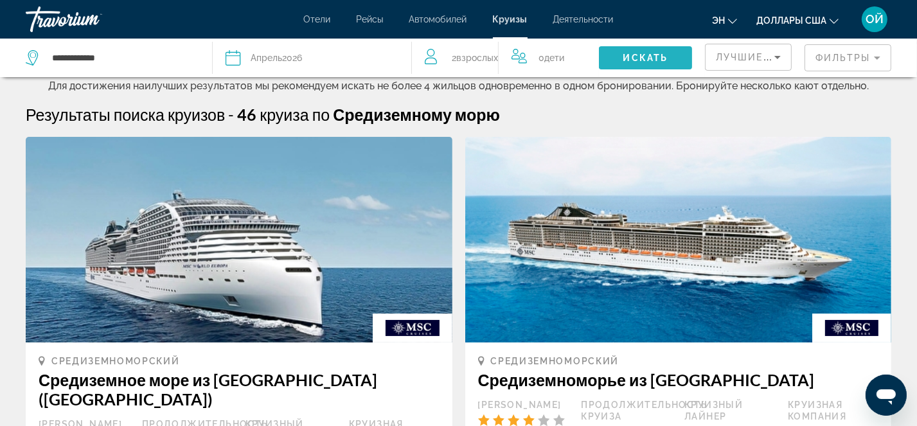
click at [654, 53] on span "Искать" at bounding box center [645, 58] width 45 height 10
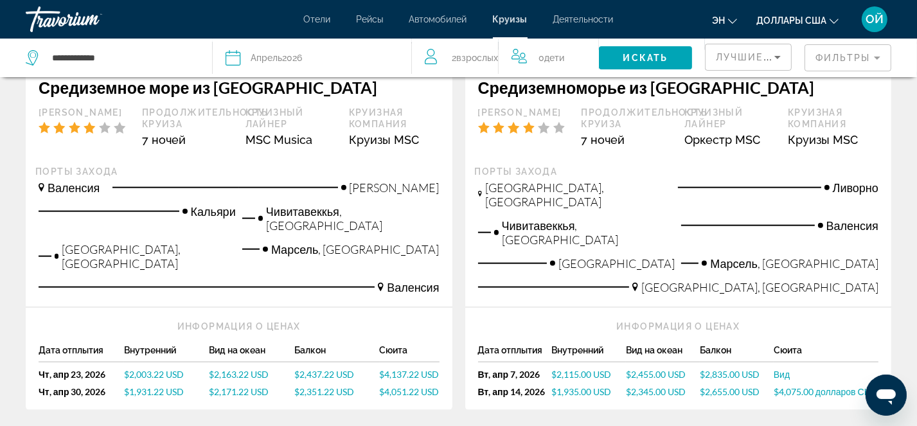
scroll to position [1609, 0]
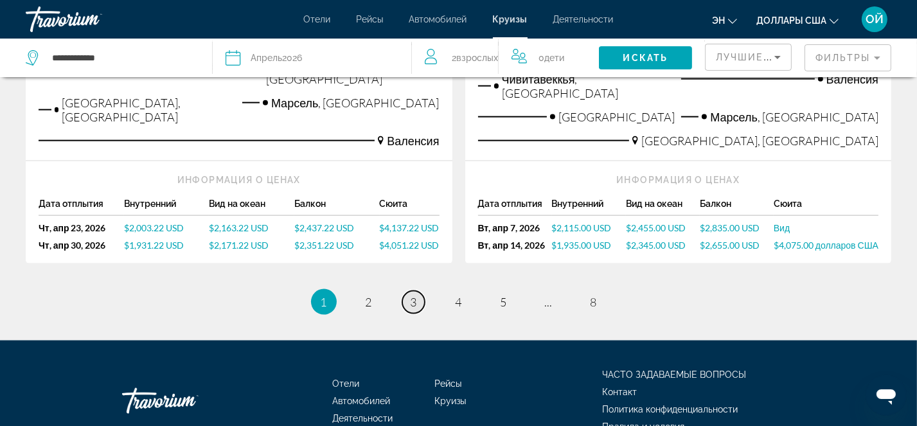
click at [413, 295] on span "3" at bounding box center [414, 302] width 6 height 14
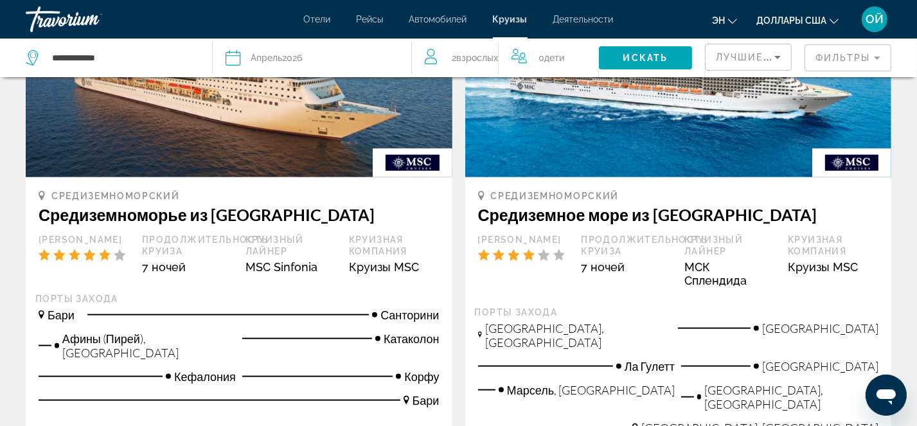
scroll to position [1661, 0]
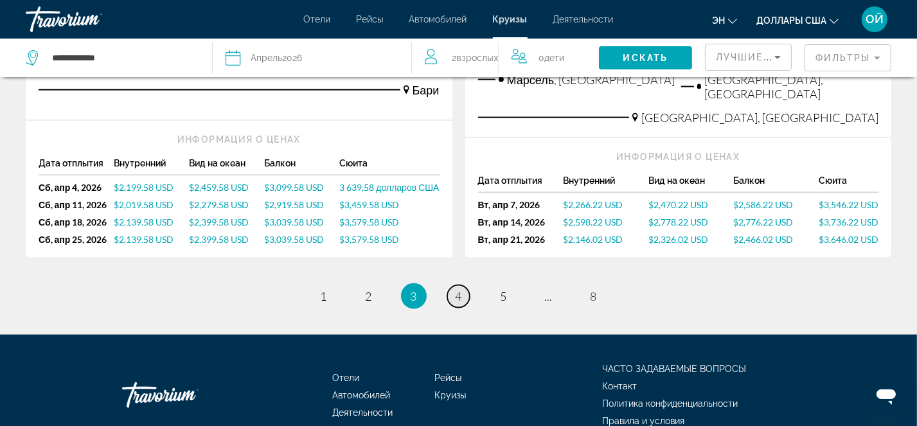
click at [463, 285] on link "страница 4" at bounding box center [458, 296] width 22 height 22
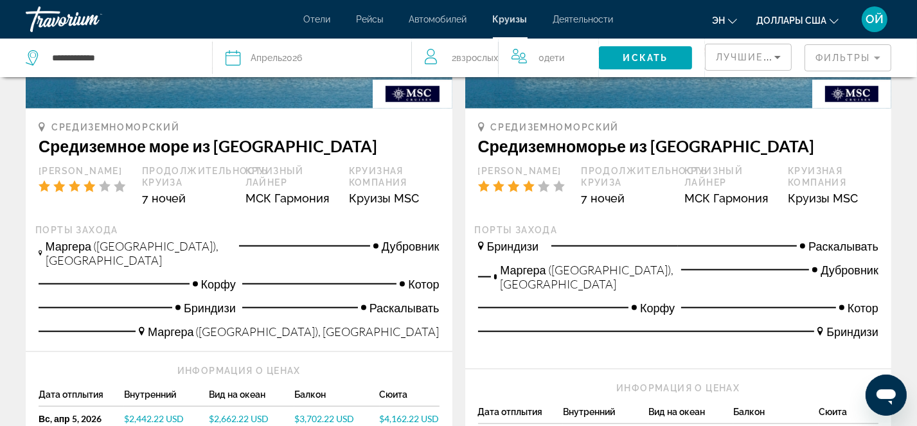
scroll to position [1456, 0]
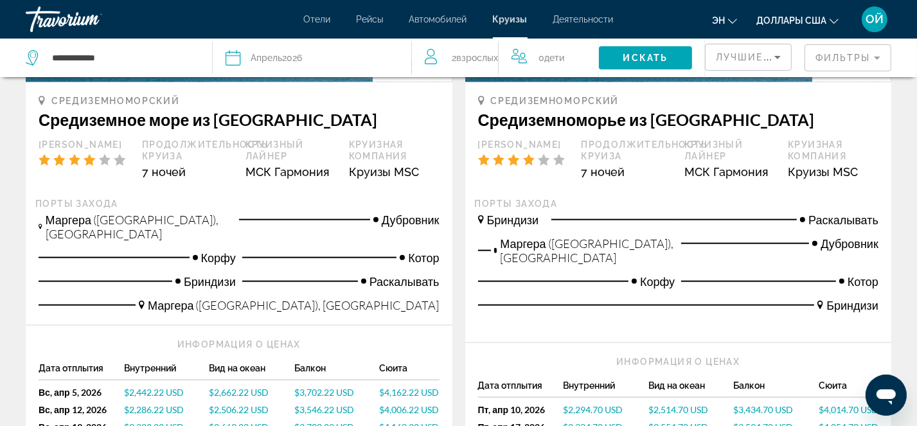
click at [249, 422] on font "$2,662.22 USD" at bounding box center [239, 427] width 60 height 11
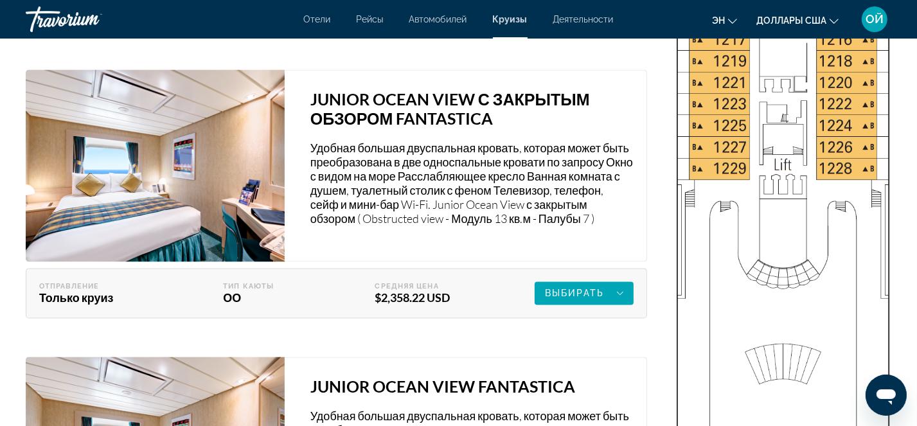
scroll to position [2484, 0]
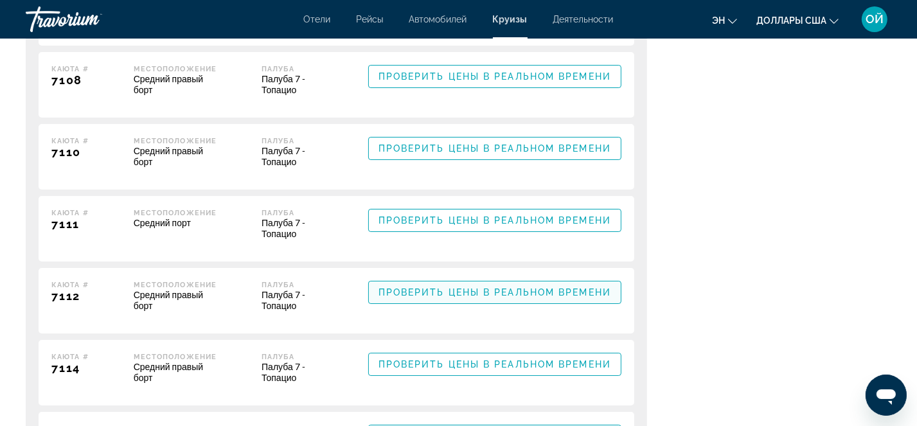
scroll to position [4455, 0]
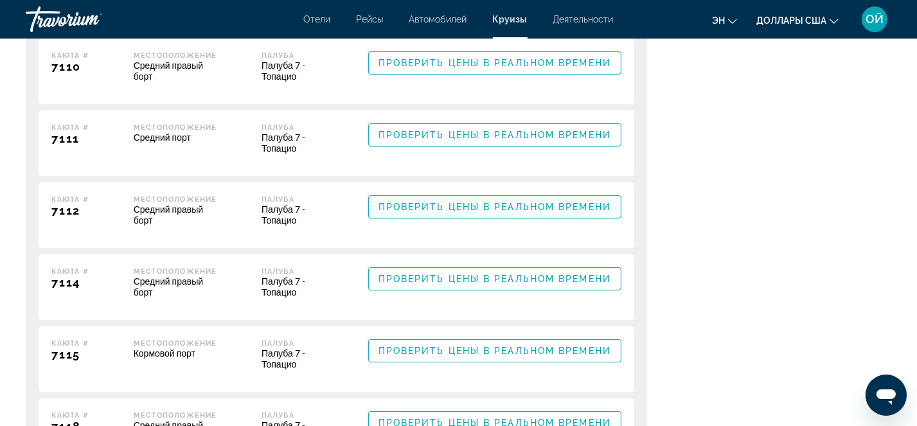
click at [523, 212] on span "Проверить цены в реальном времени" at bounding box center [495, 207] width 233 height 10
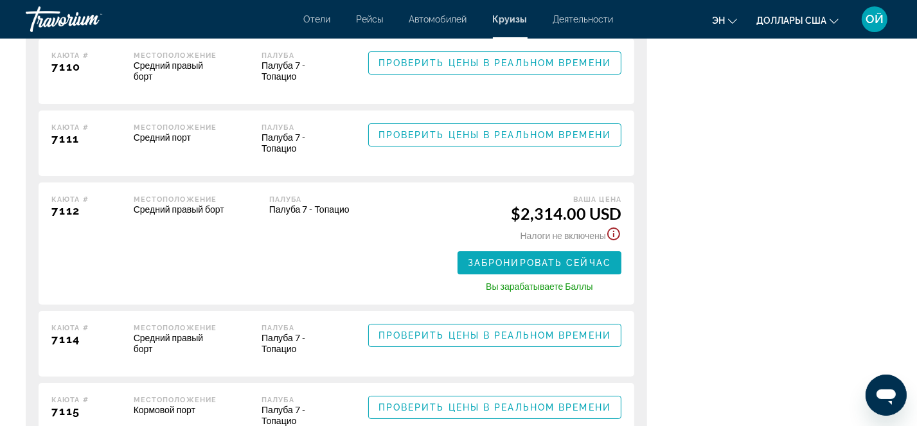
click at [553, 268] on span "Забронировать сейчас" at bounding box center [539, 263] width 143 height 10
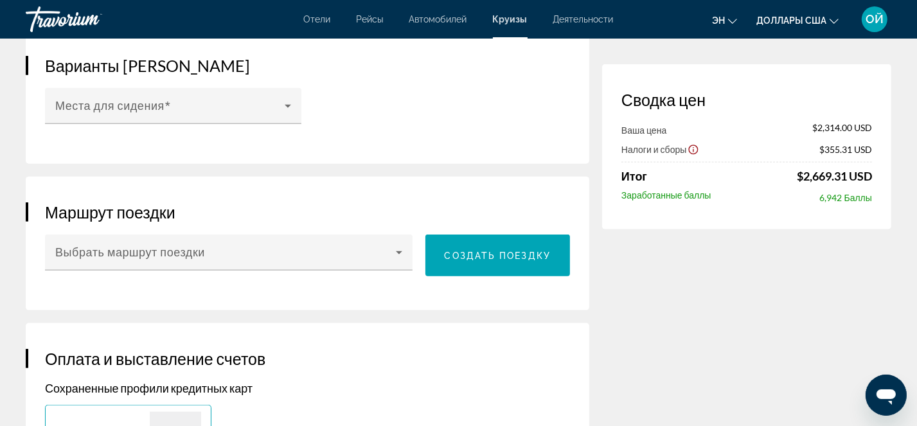
scroll to position [1456, 0]
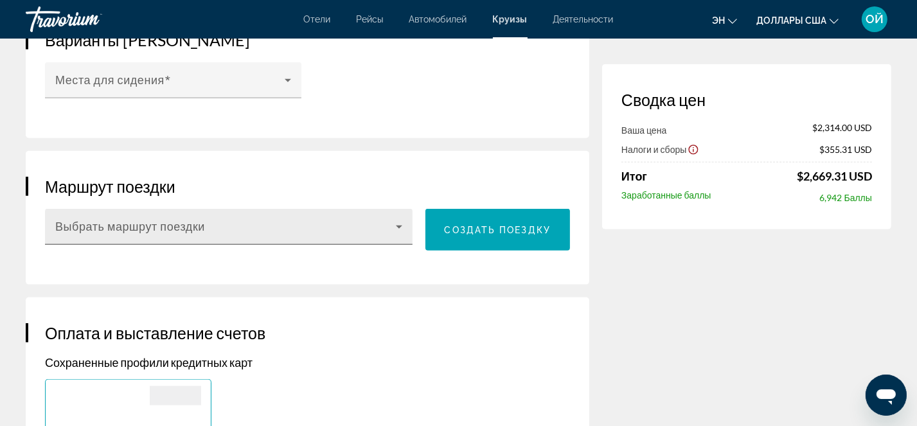
click at [403, 219] on icon "Основное содержание" at bounding box center [398, 226] width 15 height 15
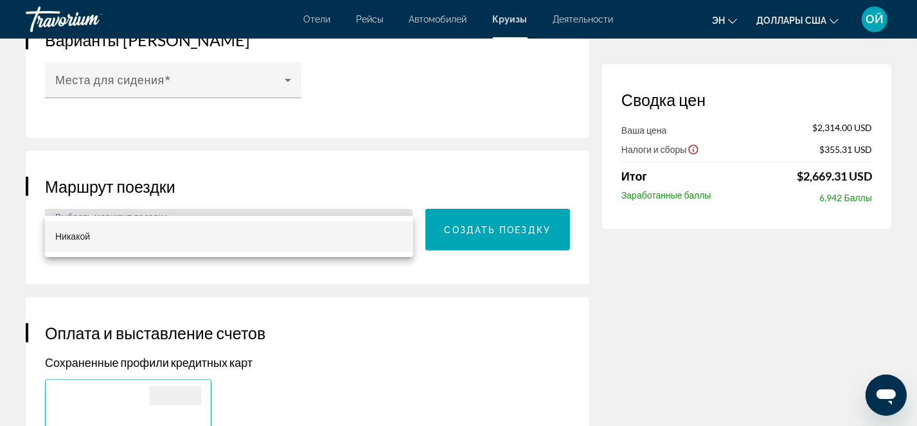
click at [403, 197] on div at bounding box center [458, 213] width 917 height 426
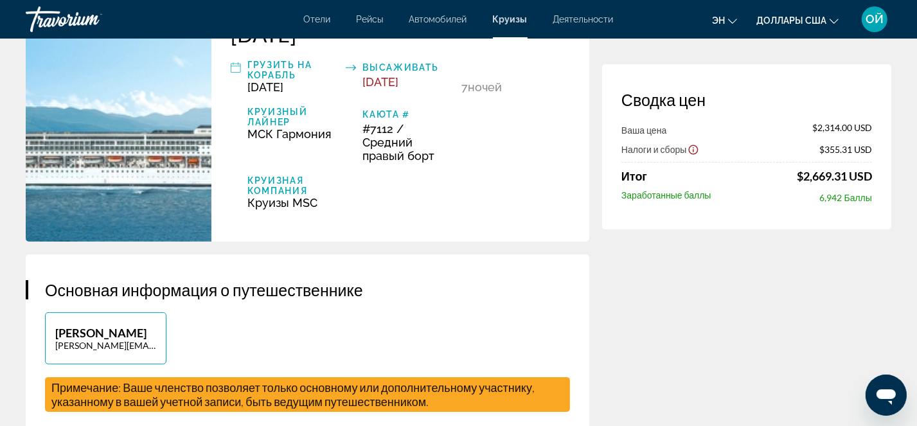
scroll to position [0, 0]
